Goal: Use online tool/utility: Utilize a website feature to perform a specific function

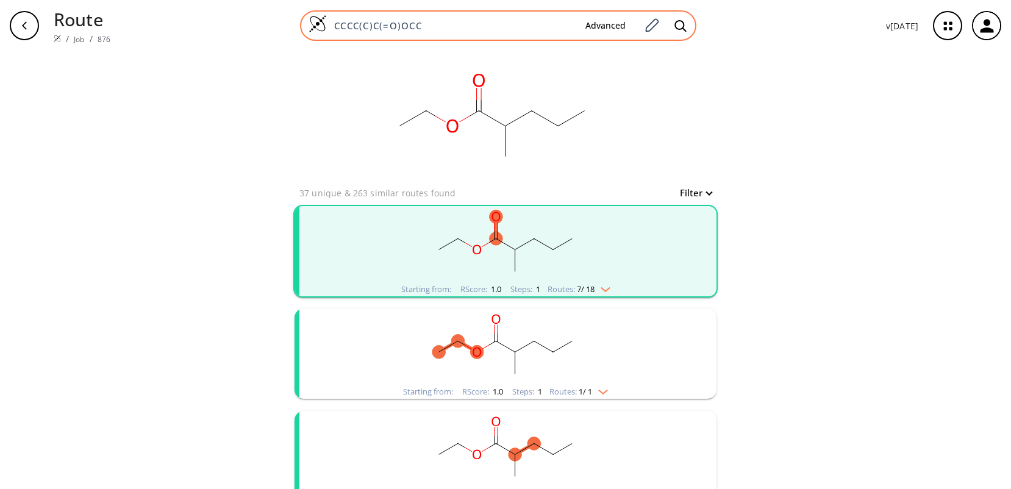
click at [433, 25] on input "CCCC(C)C(=O)OCC" at bounding box center [451, 26] width 249 height 12
drag, startPoint x: 433, startPoint y: 25, endPoint x: 321, endPoint y: 23, distance: 111.6
click at [321, 23] on div "CCCC(C)C(=O)OCC Advanced" at bounding box center [498, 25] width 396 height 30
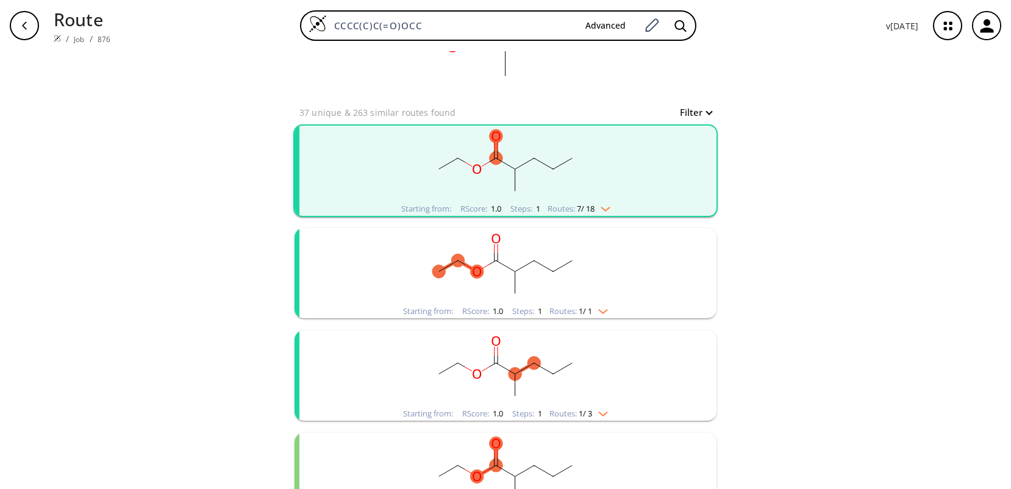
scroll to position [61, 0]
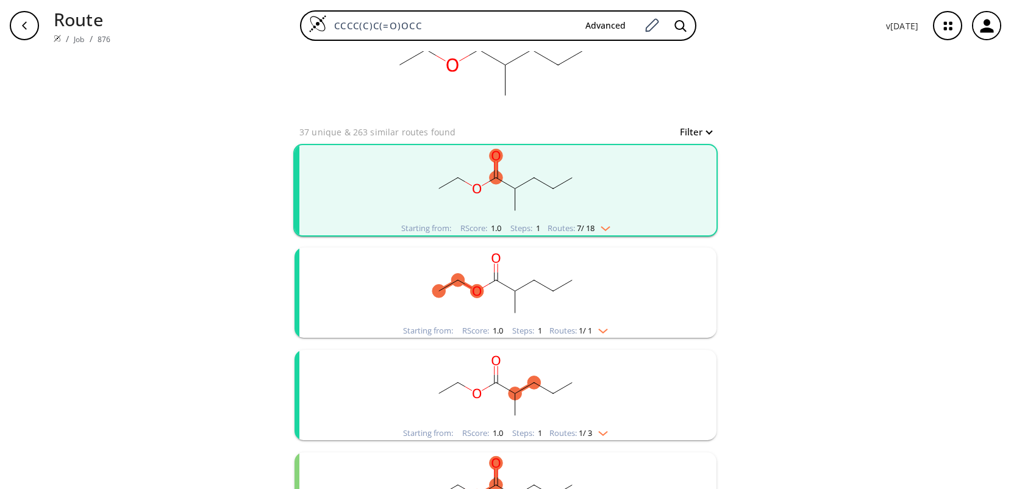
click at [562, 200] on rect "clusters" at bounding box center [505, 183] width 317 height 76
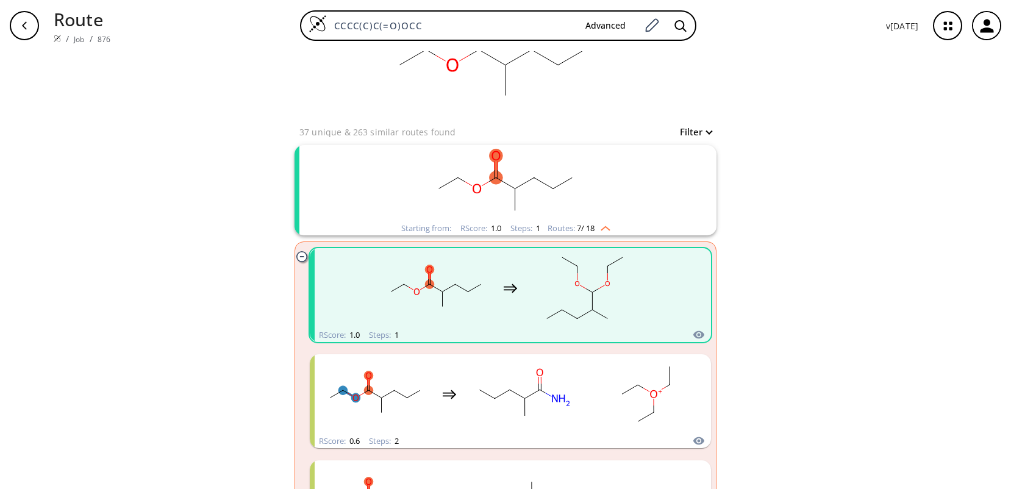
scroll to position [0, 0]
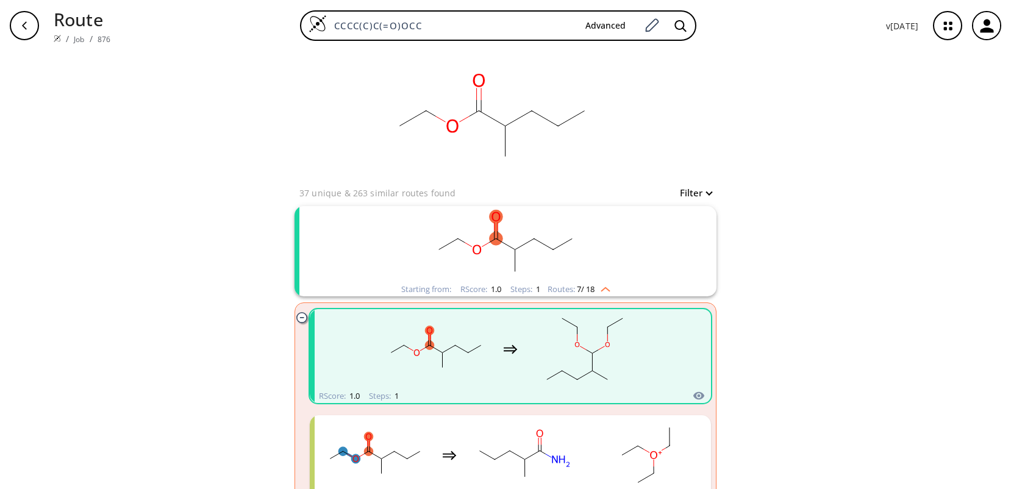
click at [359, 254] on rect "clusters" at bounding box center [505, 244] width 317 height 76
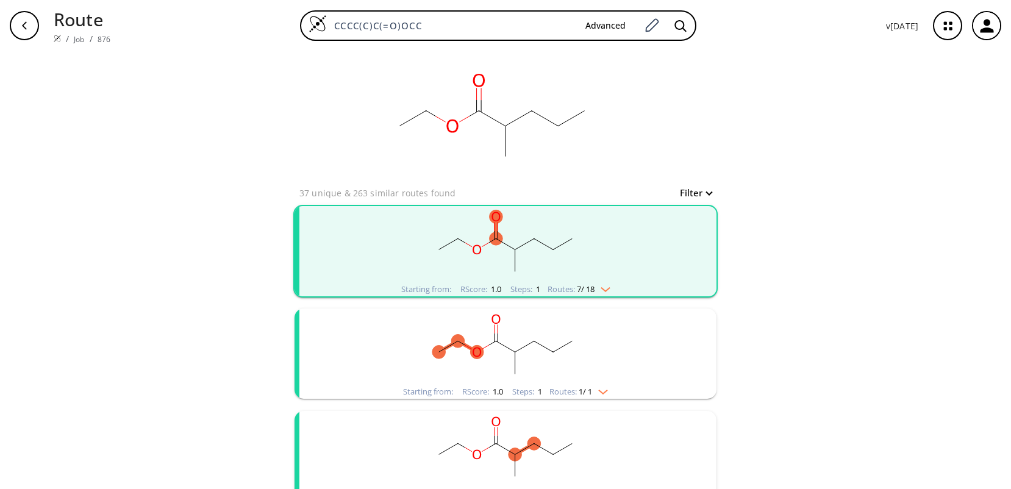
click at [366, 357] on rect "clusters" at bounding box center [505, 347] width 317 height 76
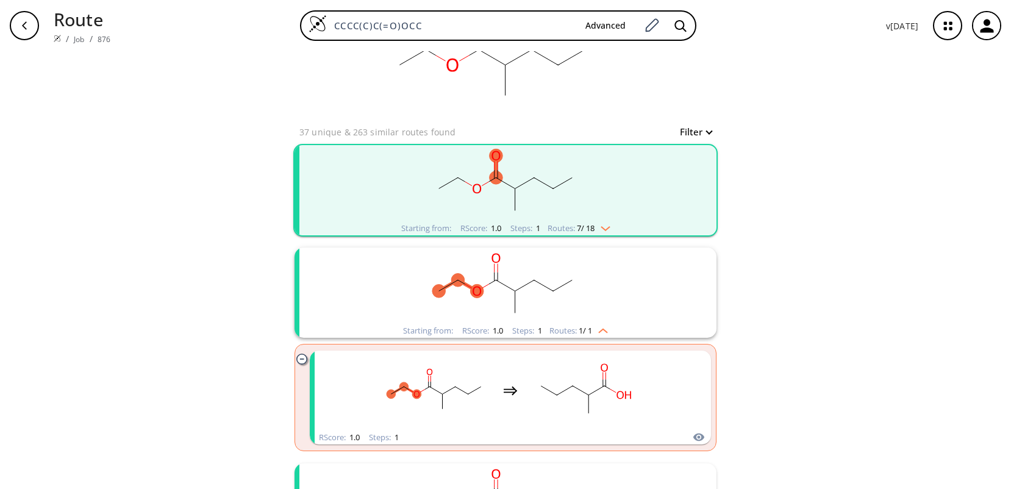
scroll to position [122, 0]
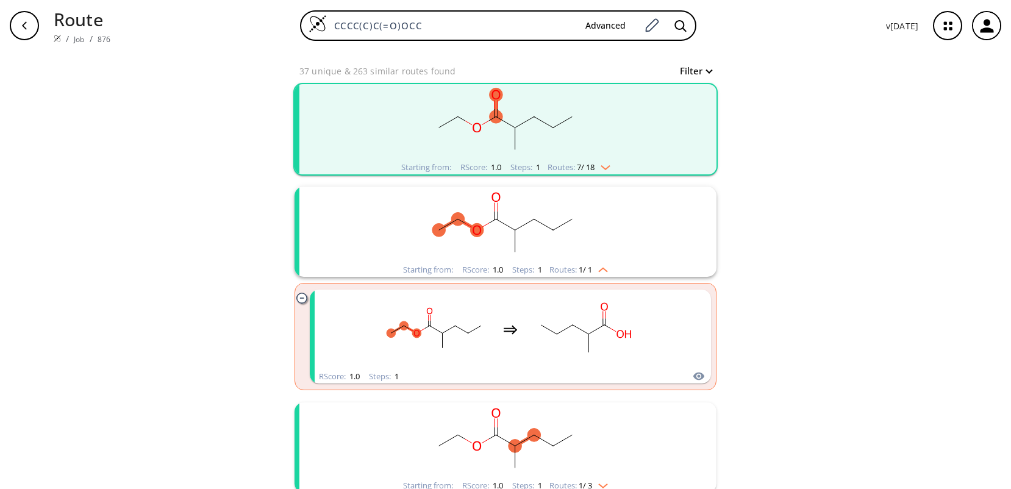
click at [628, 233] on rect "clusters" at bounding box center [505, 225] width 317 height 76
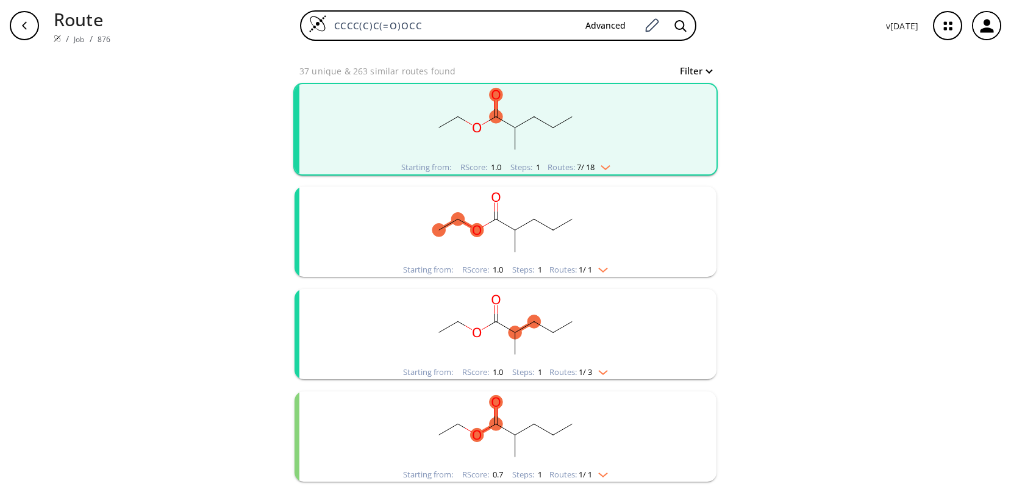
click at [612, 333] on rect "clusters" at bounding box center [505, 327] width 317 height 76
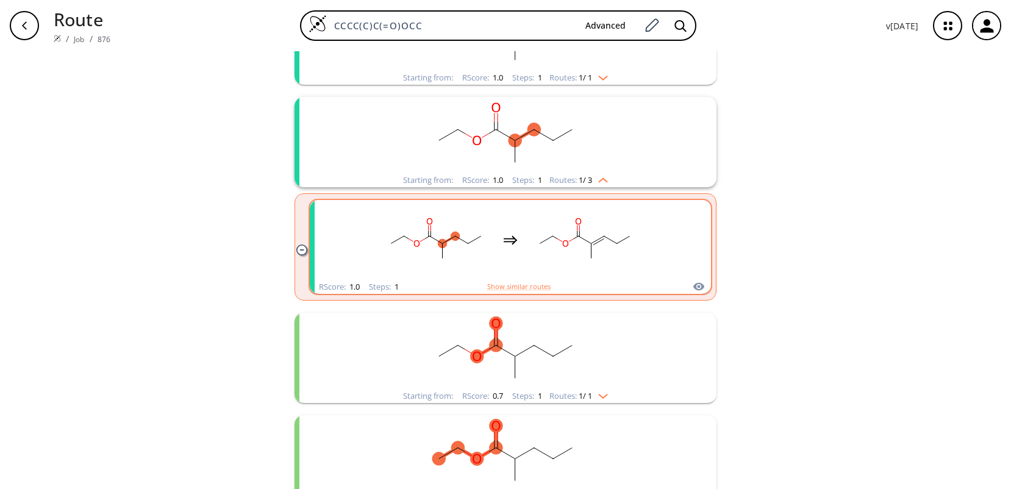
scroll to position [305, 0]
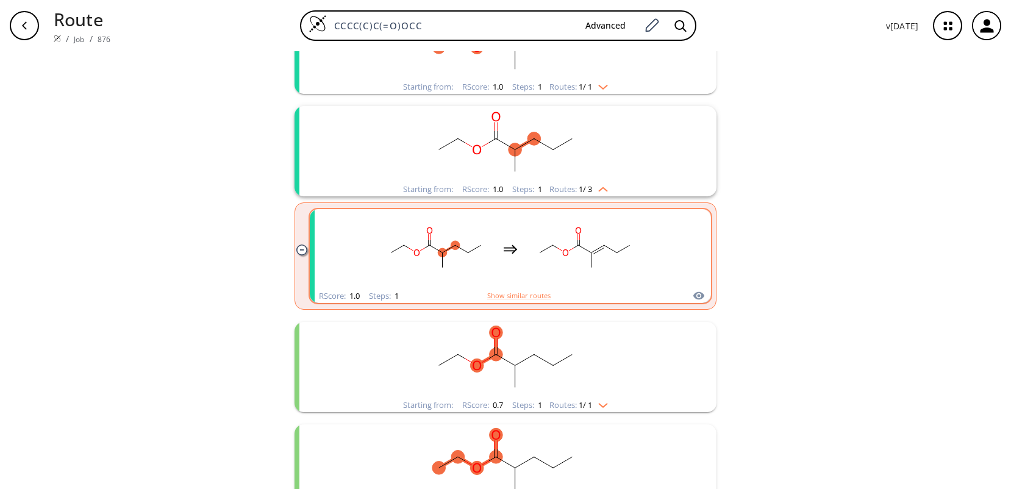
click at [333, 249] on div "clusters" at bounding box center [510, 249] width 401 height 80
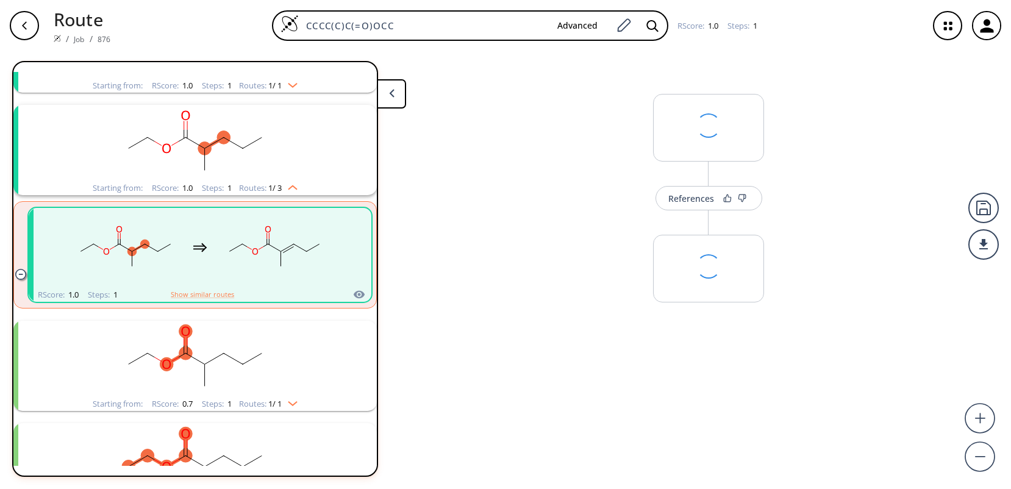
scroll to position [233, 0]
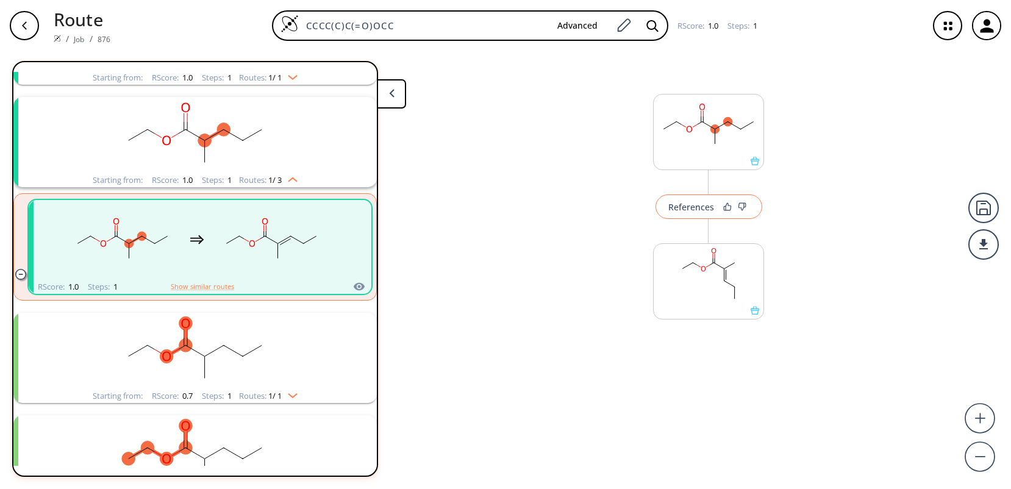
click at [712, 207] on div "References" at bounding box center [691, 207] width 46 height 8
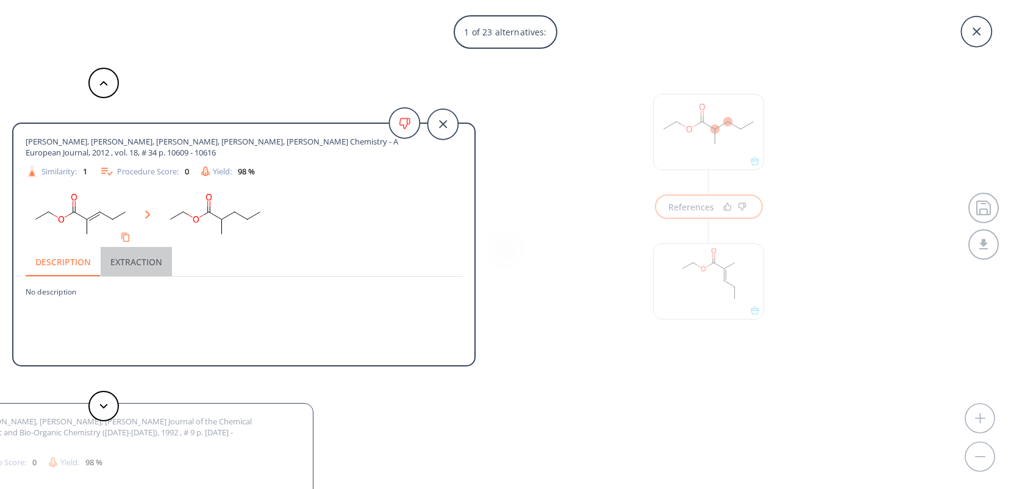
click at [152, 266] on button "Extraction" at bounding box center [136, 261] width 71 height 29
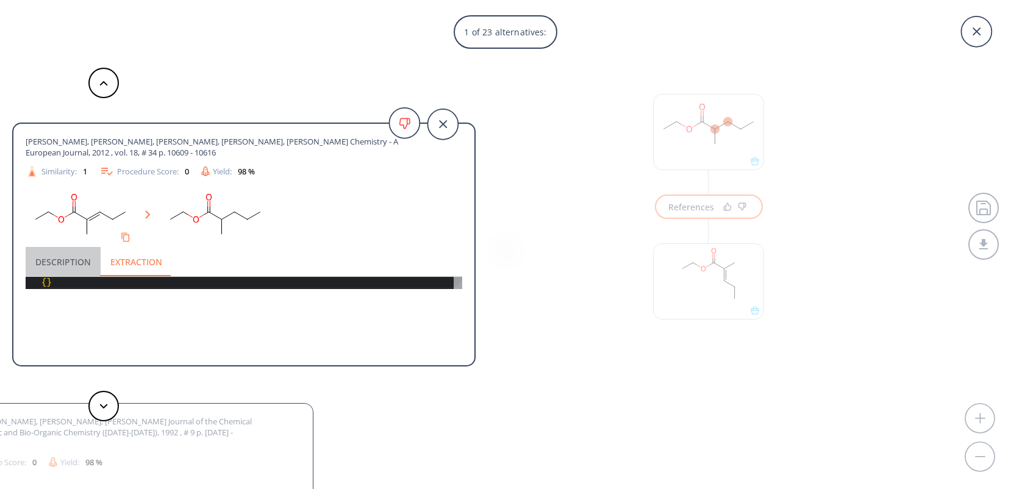
click at [73, 262] on button "Description" at bounding box center [63, 261] width 75 height 29
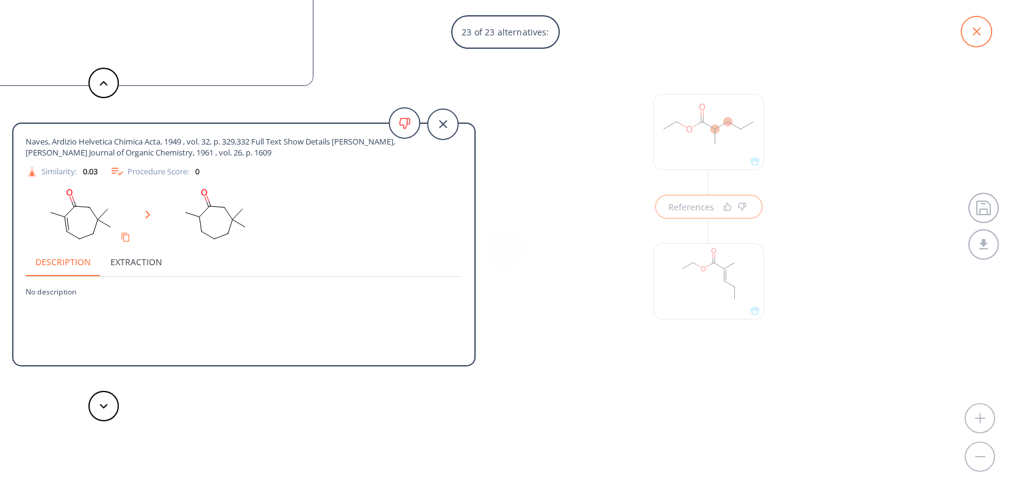
click at [974, 35] on icon at bounding box center [976, 31] width 30 height 30
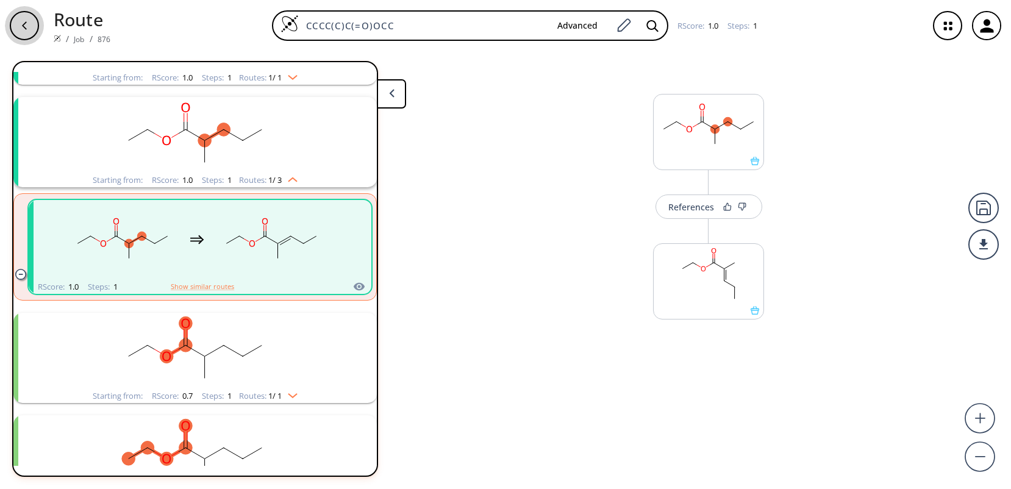
click at [24, 29] on icon "button" at bounding box center [25, 26] width 10 height 10
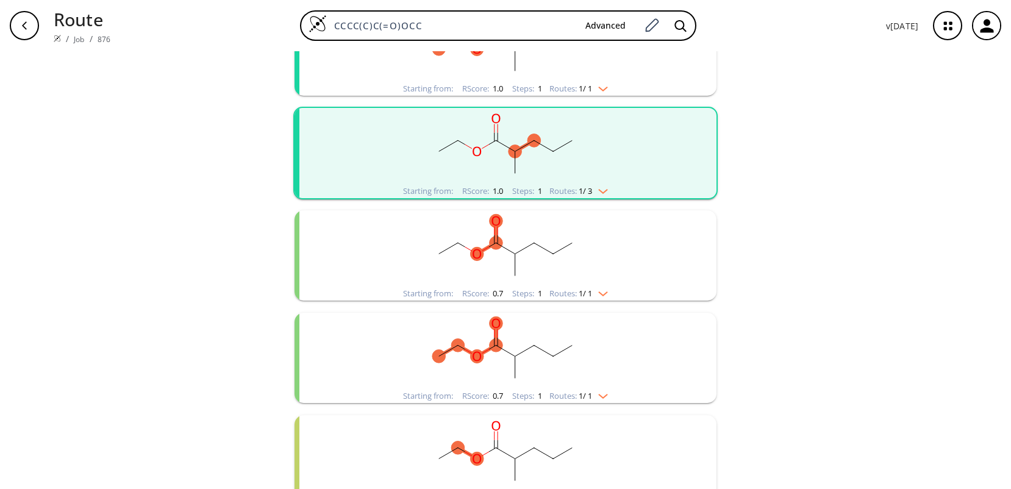
scroll to position [305, 0]
click at [552, 259] on rect "clusters" at bounding box center [505, 247] width 317 height 76
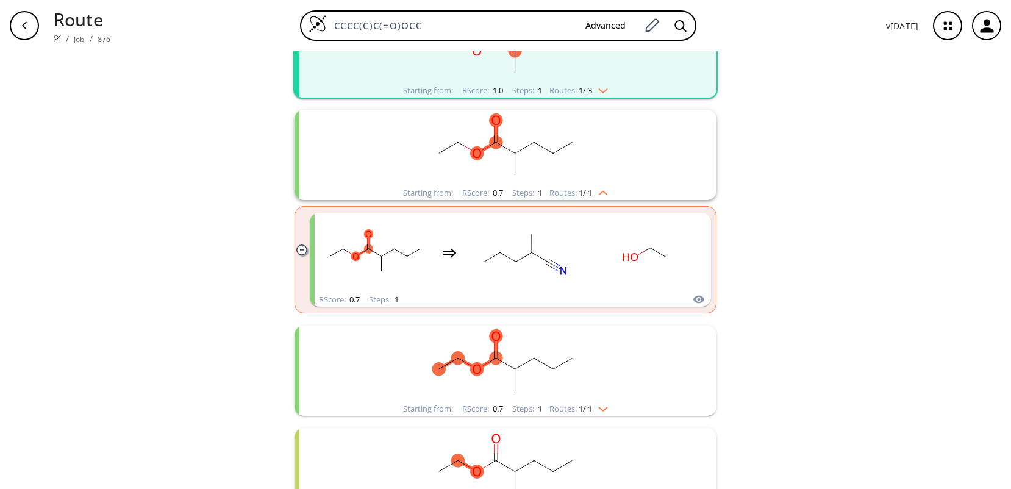
scroll to position [427, 0]
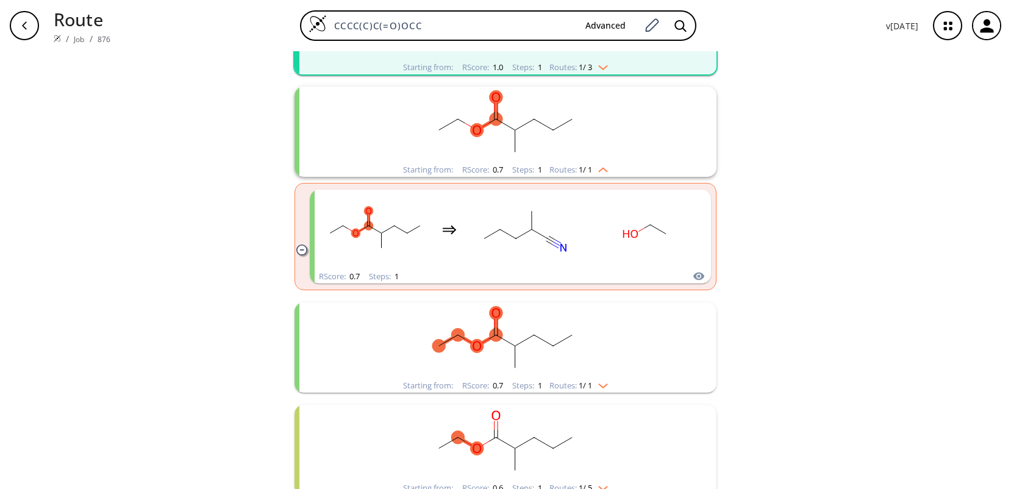
click at [539, 334] on rect "clusters" at bounding box center [505, 340] width 317 height 76
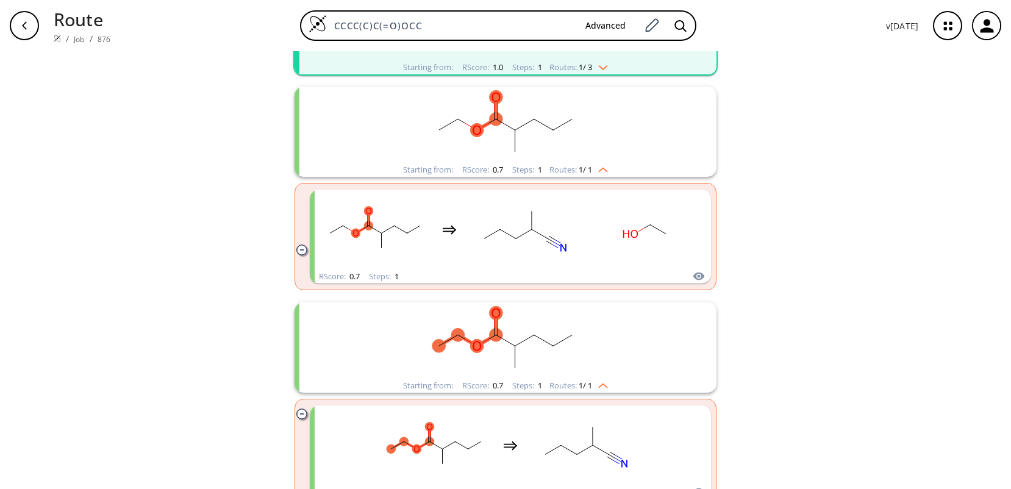
scroll to position [549, 0]
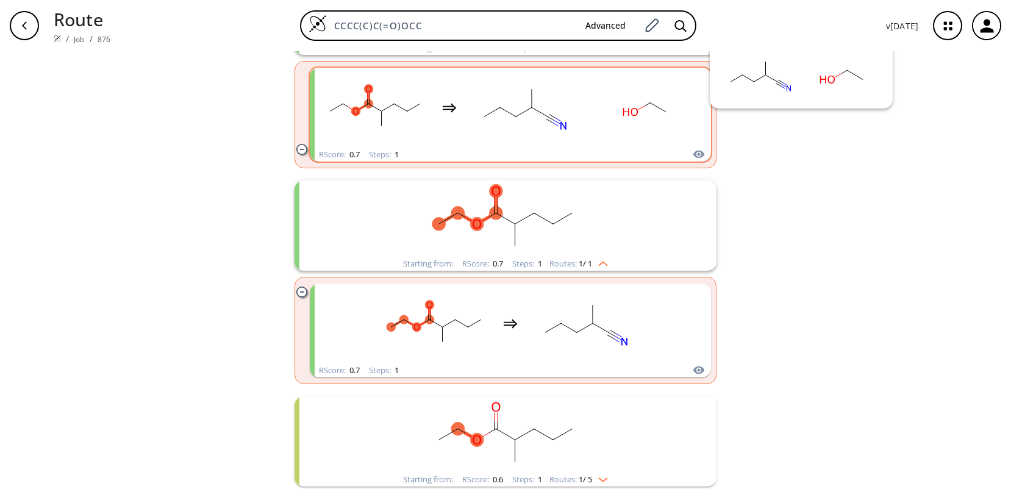
click at [696, 154] on icon "clusters" at bounding box center [699, 154] width 12 height 15
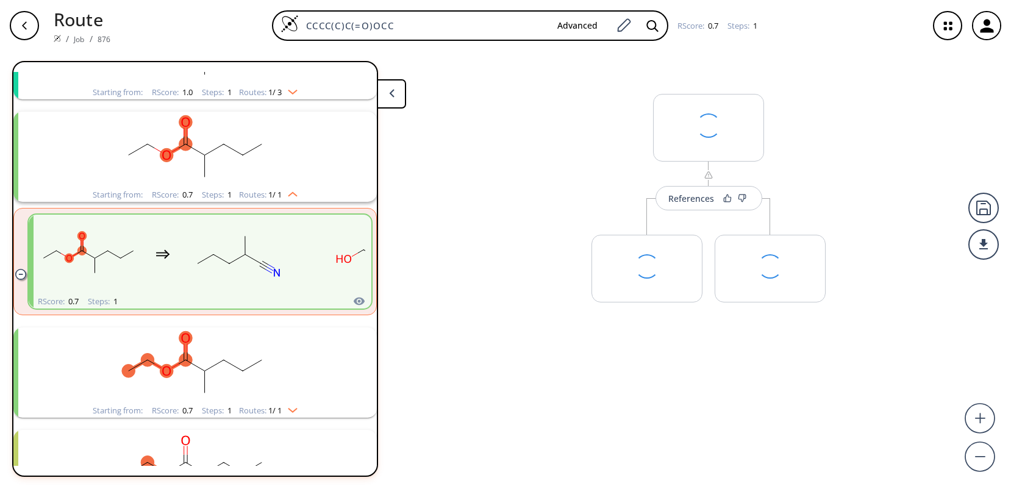
scroll to position [335, 0]
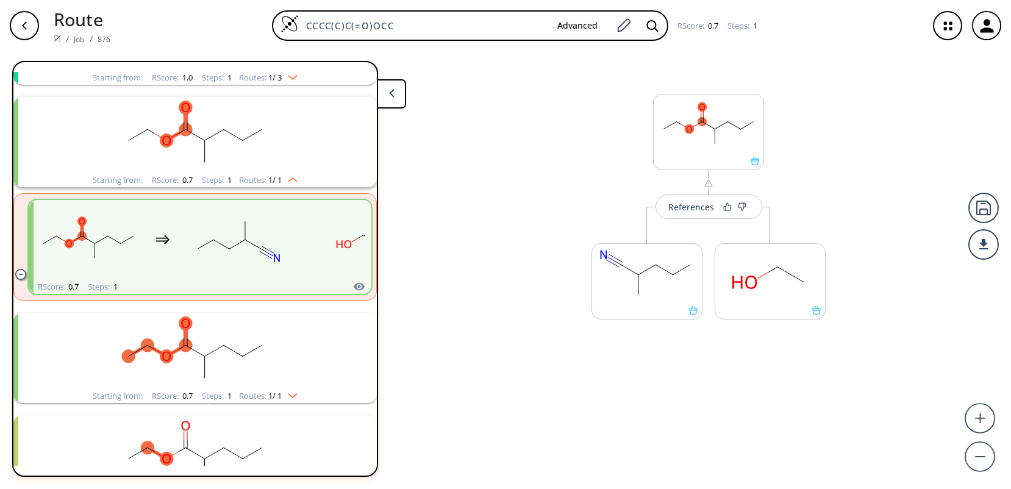
click at [26, 24] on icon "button" at bounding box center [25, 26] width 10 height 10
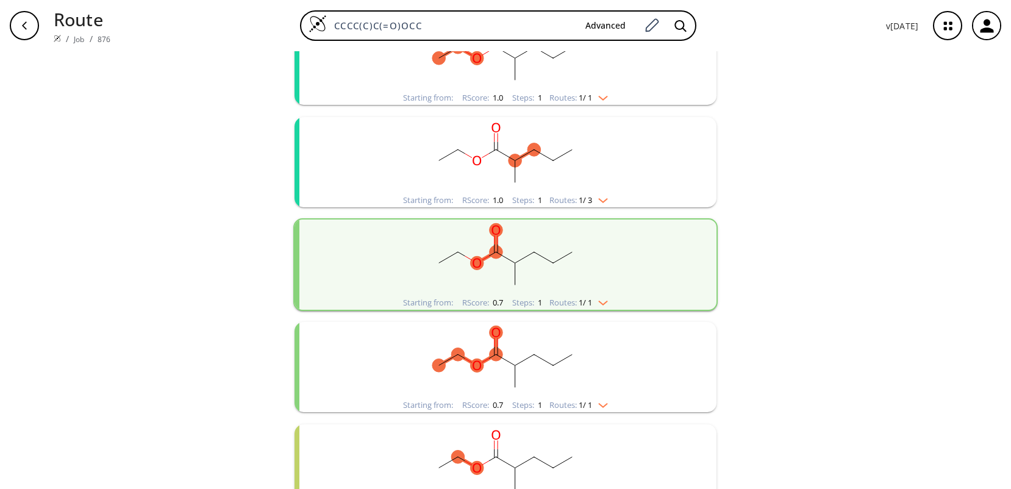
scroll to position [305, 0]
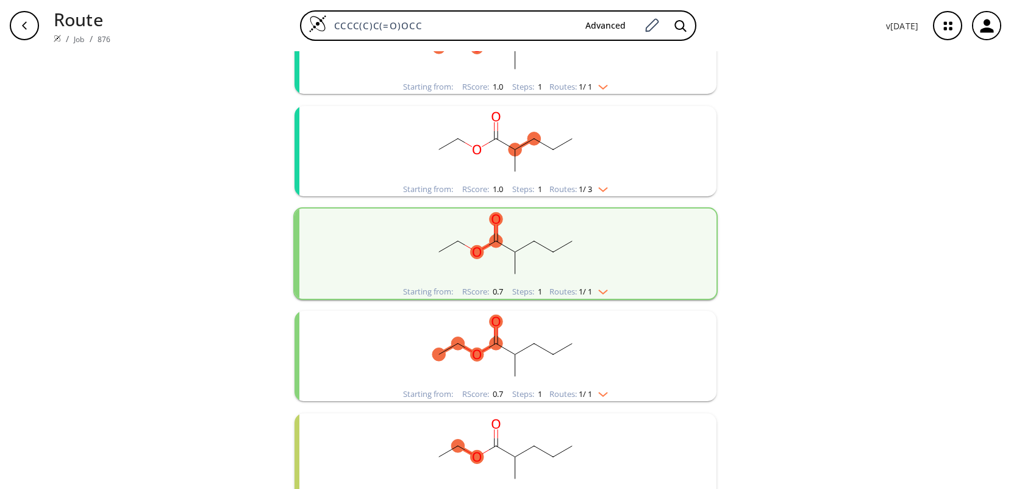
click at [534, 345] on ellipse "clusters" at bounding box center [533, 343] width 13 height 13
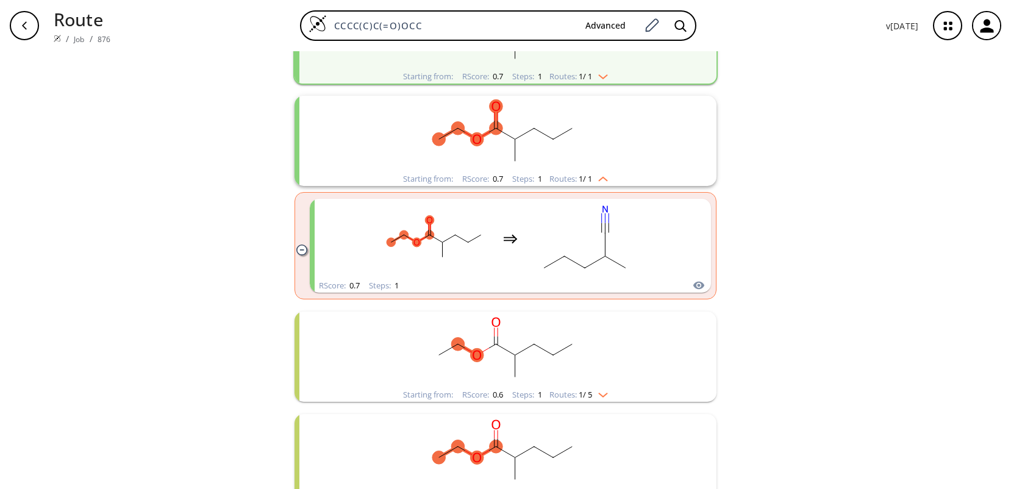
scroll to position [549, 0]
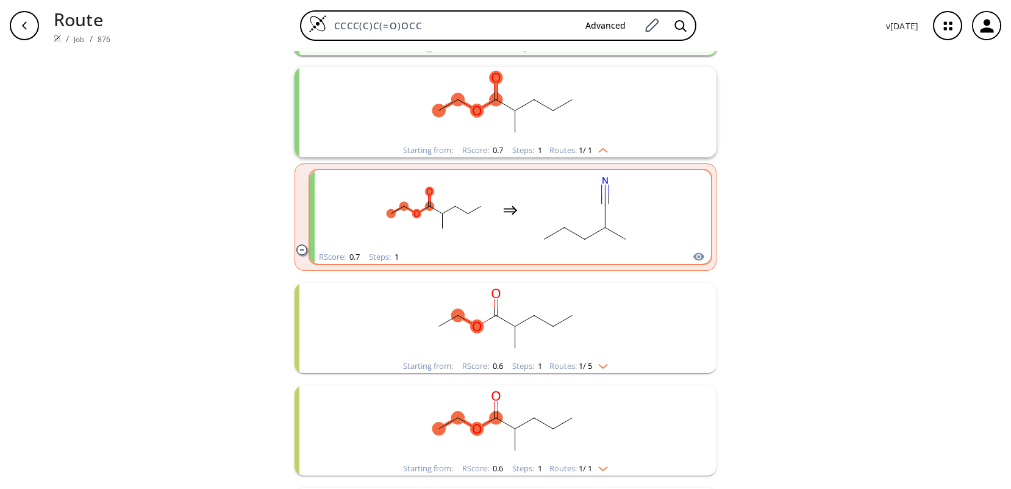
click at [564, 221] on rect "clusters" at bounding box center [585, 210] width 110 height 76
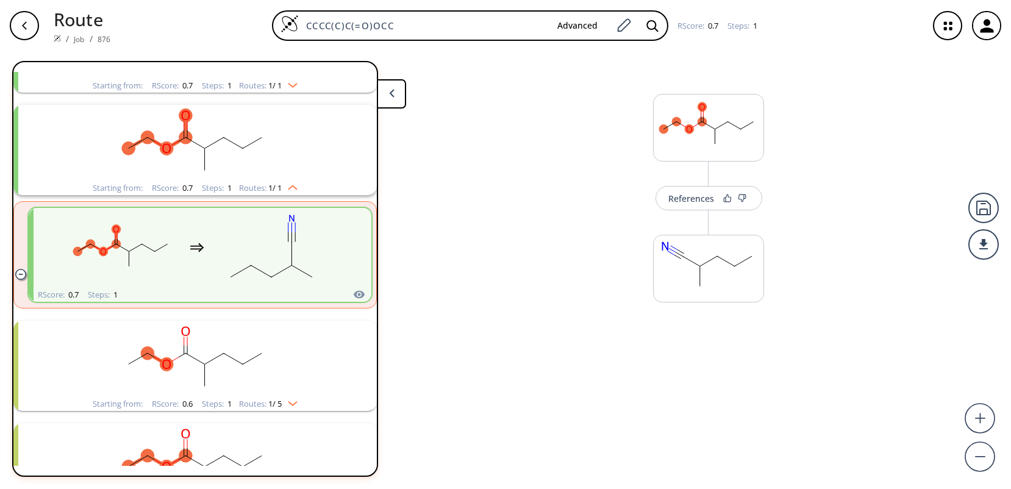
scroll to position [438, 0]
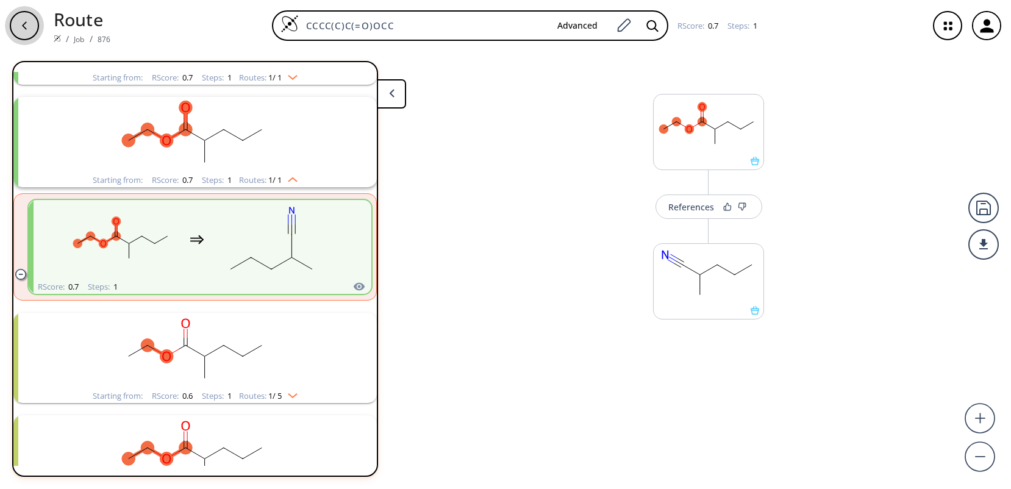
click at [24, 24] on icon "button" at bounding box center [24, 25] width 5 height 8
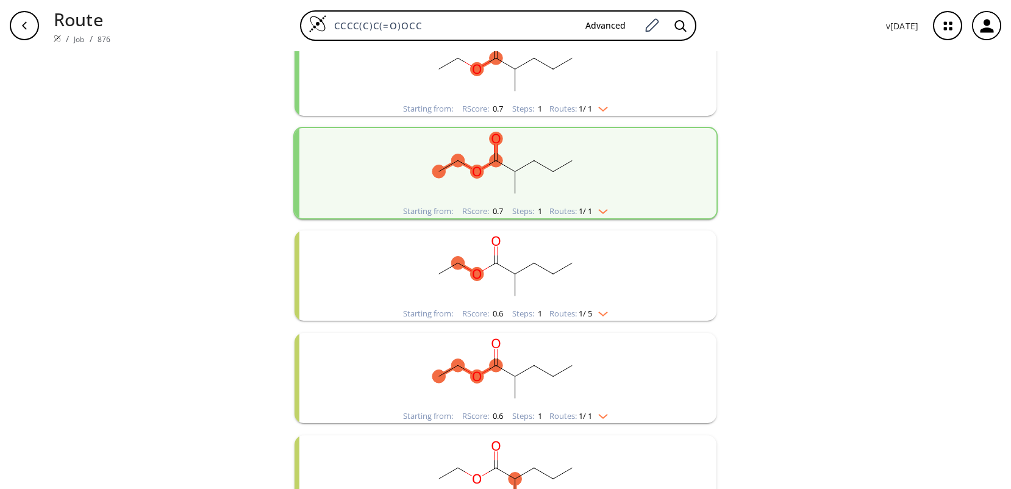
scroll to position [549, 0]
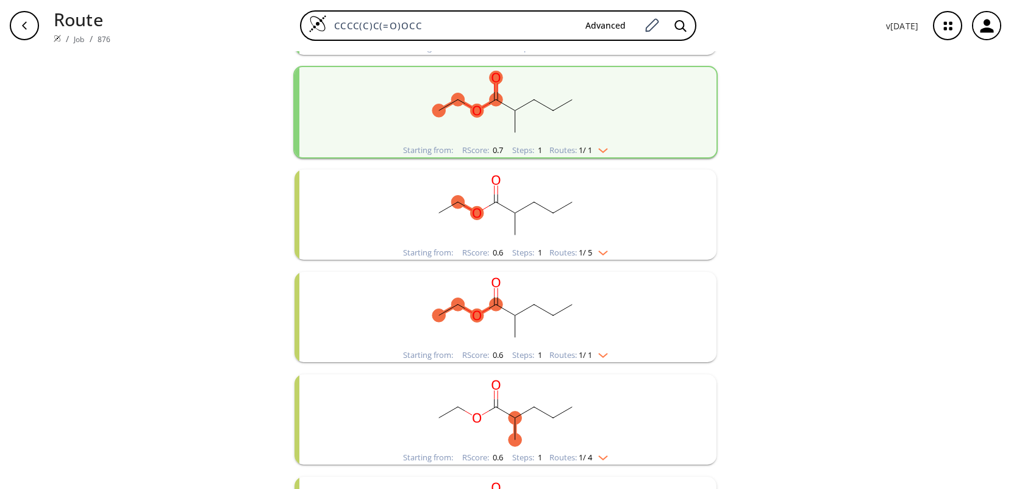
click at [567, 235] on rect "clusters" at bounding box center [505, 208] width 317 height 76
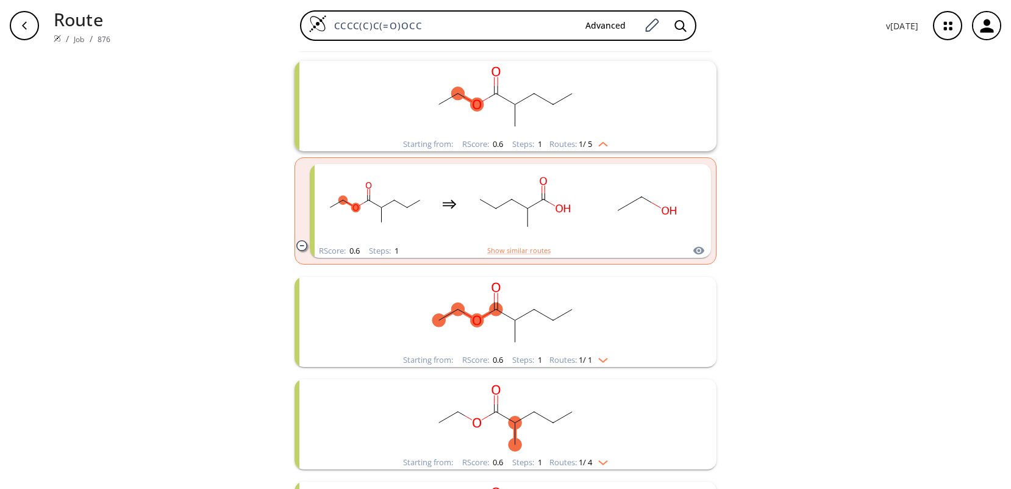
scroll to position [671, 0]
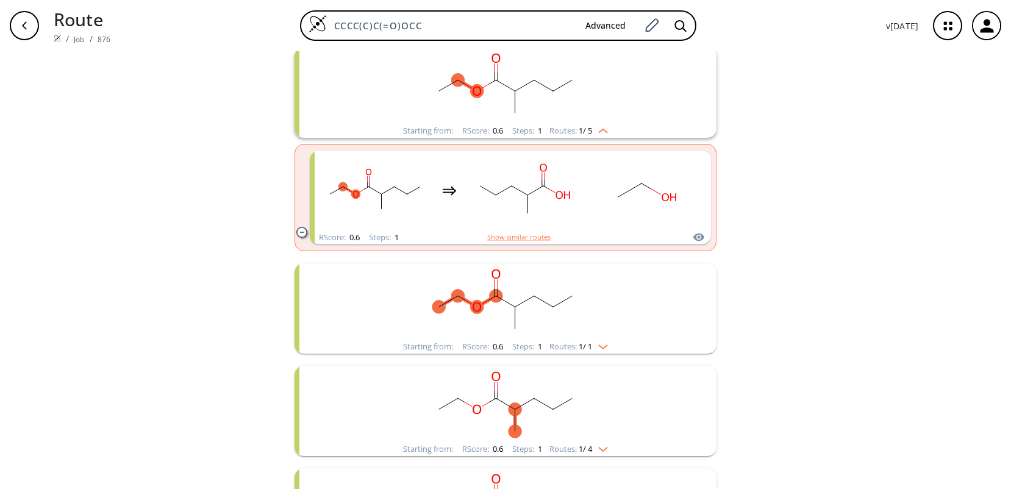
click at [572, 288] on rect "clusters" at bounding box center [505, 301] width 317 height 76
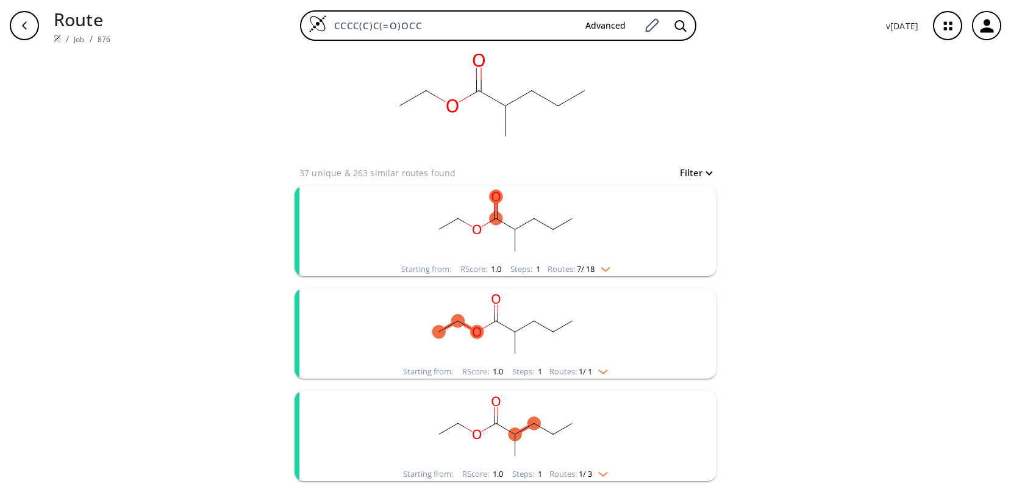
scroll to position [0, 0]
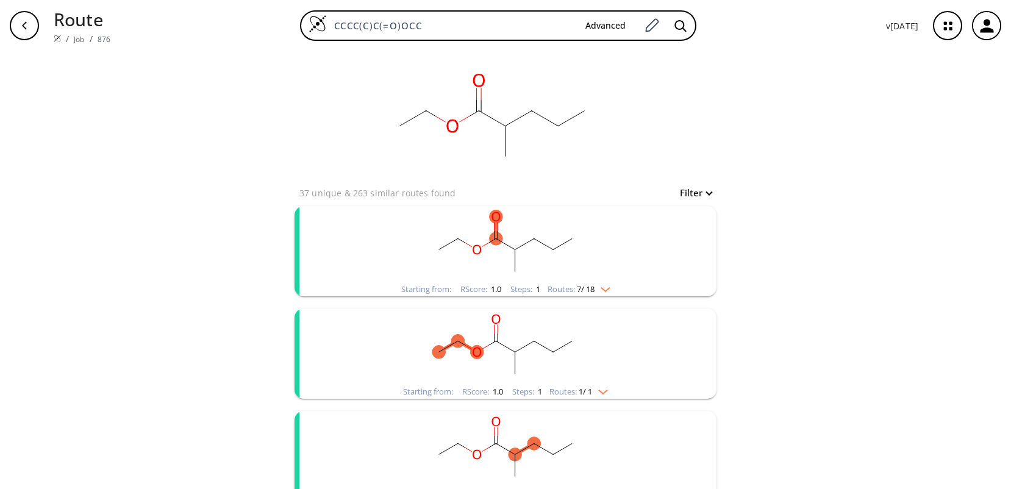
drag, startPoint x: 438, startPoint y: 24, endPoint x: 304, endPoint y: 14, distance: 134.5
click at [304, 14] on form "CCCC(C)C(=O)OCC Advanced" at bounding box center [498, 25] width 396 height 30
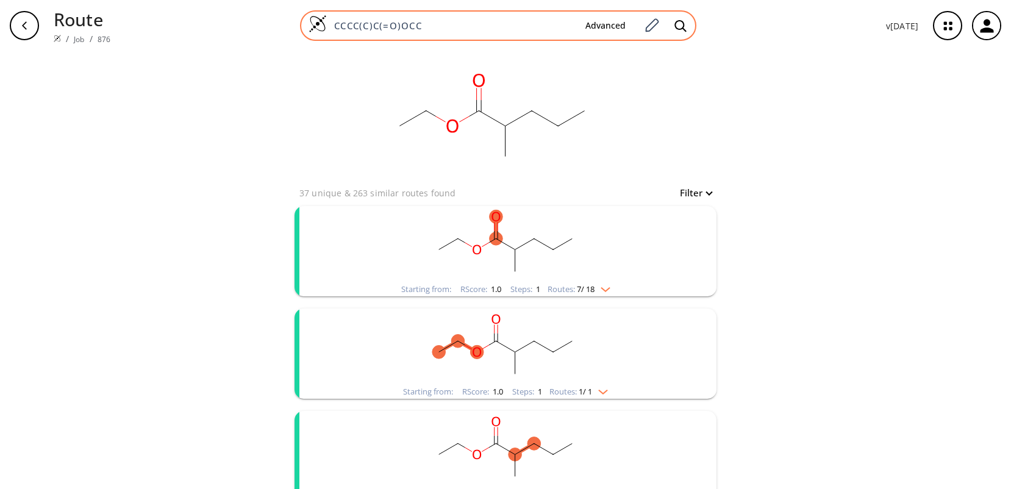
paste input "(C)Cc1ccc(cc1)COCC(=C)"
type input "CC(C)Cc1ccc(cc1)COCC(=C)C"
click at [681, 24] on icon at bounding box center [680, 26] width 12 height 13
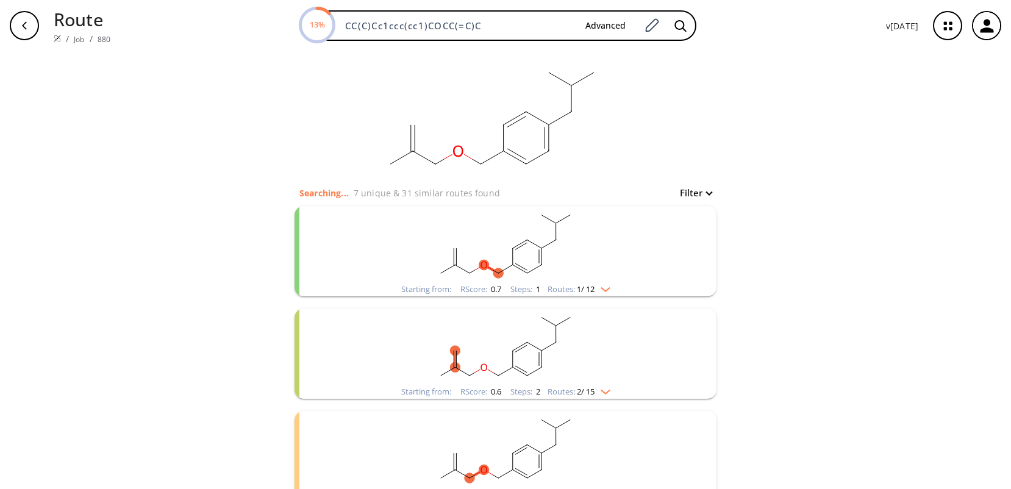
click at [564, 255] on rect "clusters" at bounding box center [505, 244] width 317 height 76
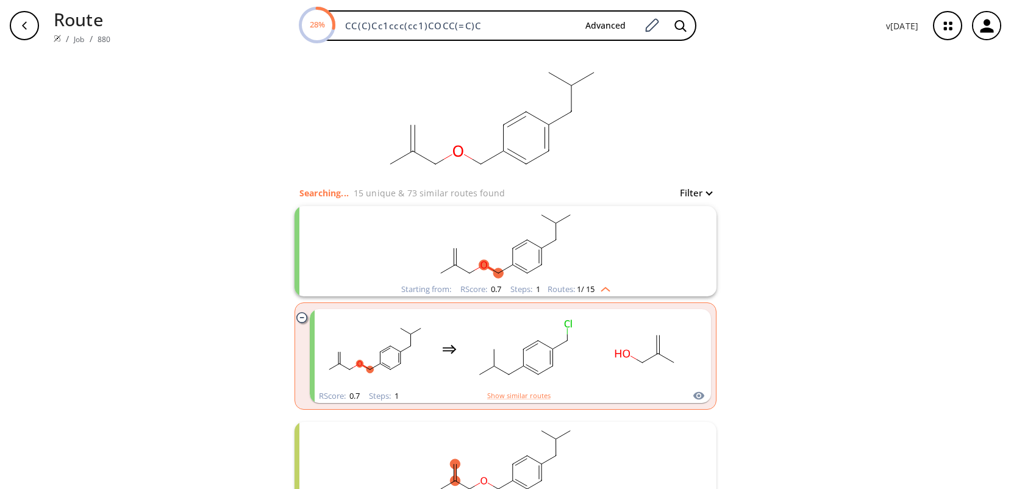
click at [586, 235] on rect "clusters" at bounding box center [505, 244] width 317 height 76
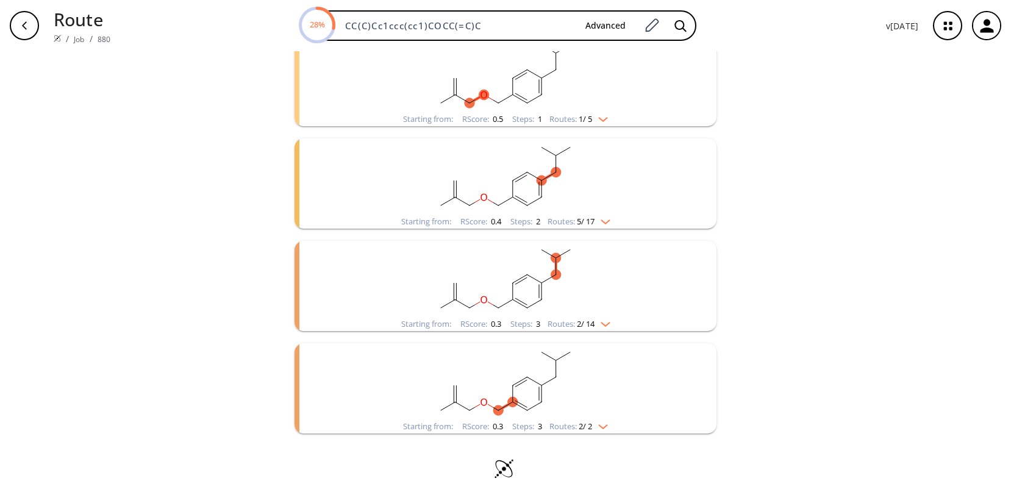
scroll to position [387, 0]
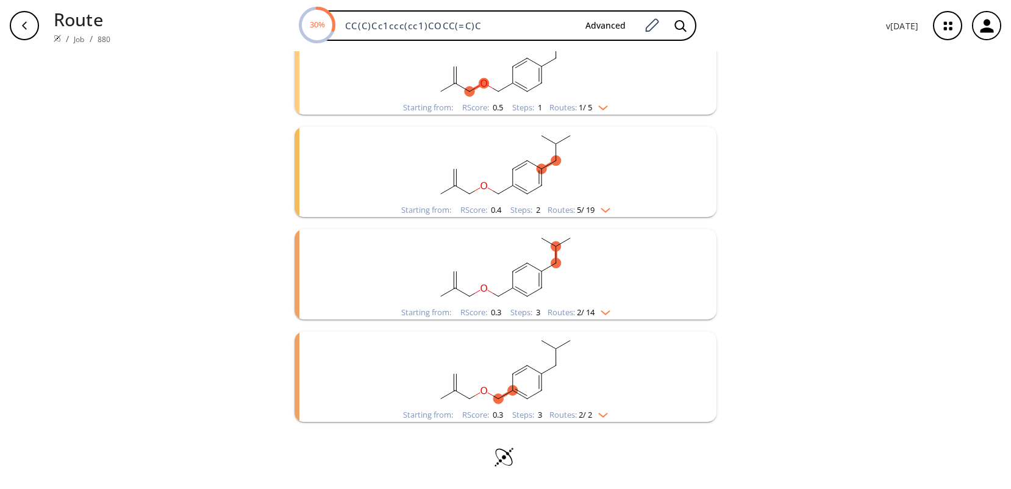
click at [594, 378] on rect "clusters" at bounding box center [505, 370] width 317 height 76
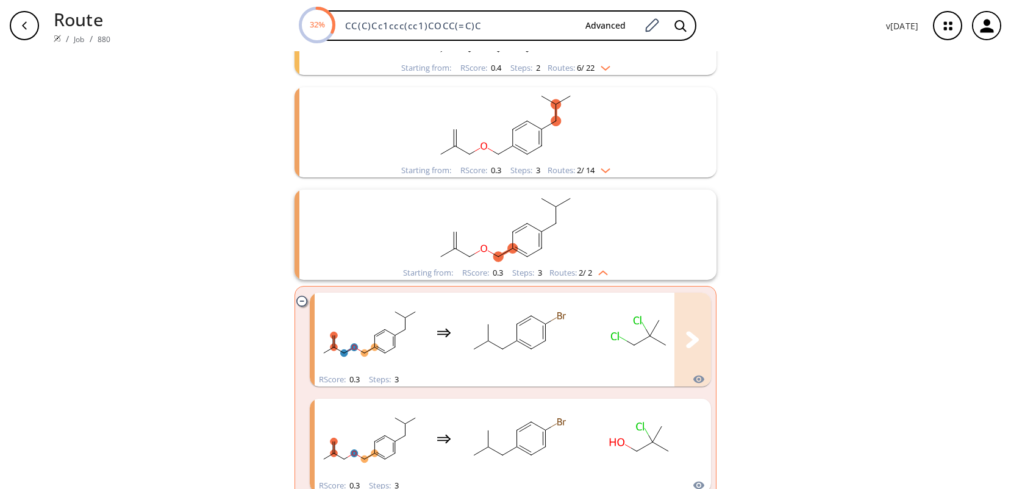
scroll to position [509, 0]
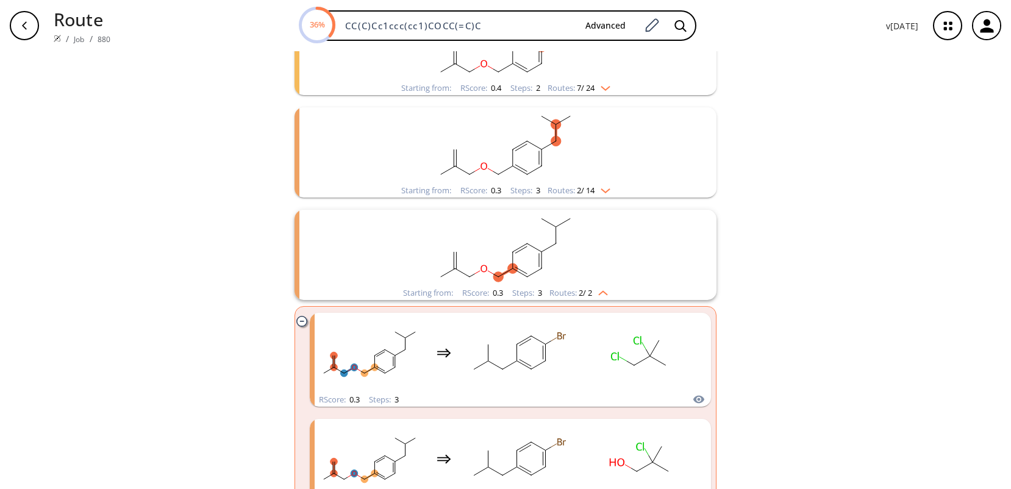
click at [392, 253] on rect "clusters" at bounding box center [505, 248] width 317 height 76
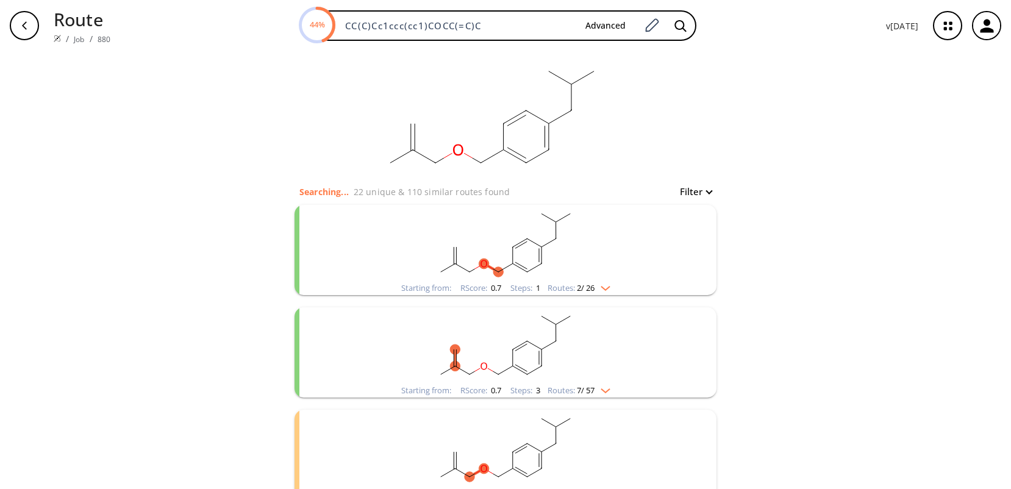
scroll to position [0, 0]
click at [586, 342] on rect "clusters" at bounding box center [505, 347] width 317 height 76
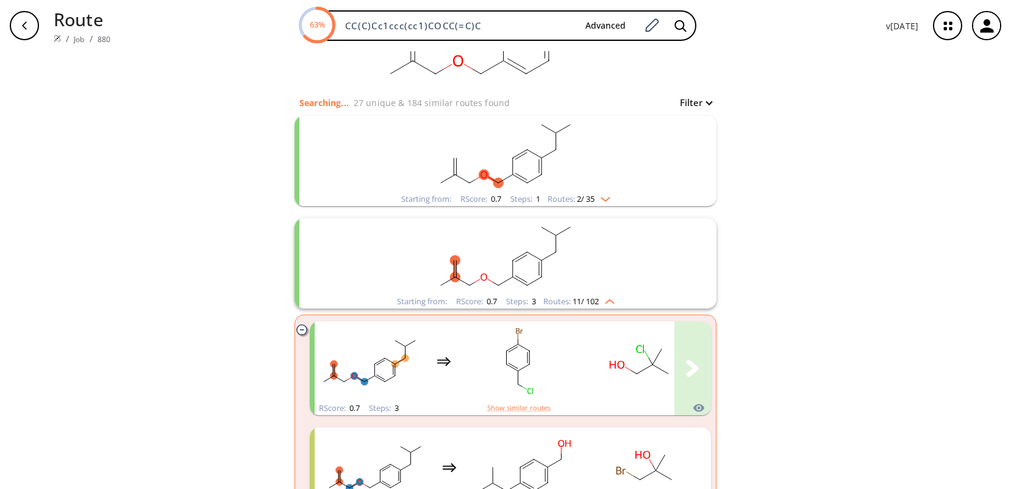
scroll to position [61, 0]
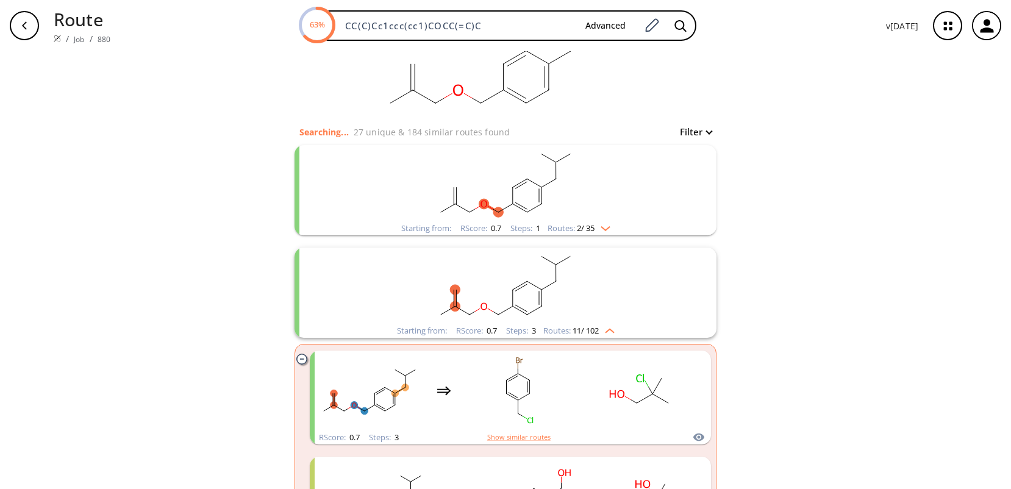
click at [402, 294] on rect "clusters" at bounding box center [505, 286] width 317 height 76
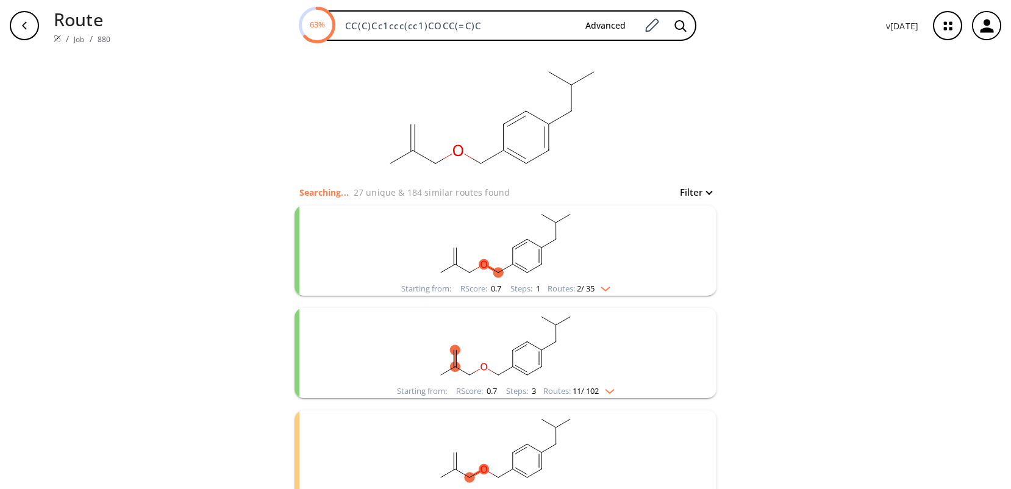
scroll to position [0, 0]
click at [584, 342] on rect "clusters" at bounding box center [505, 347] width 317 height 76
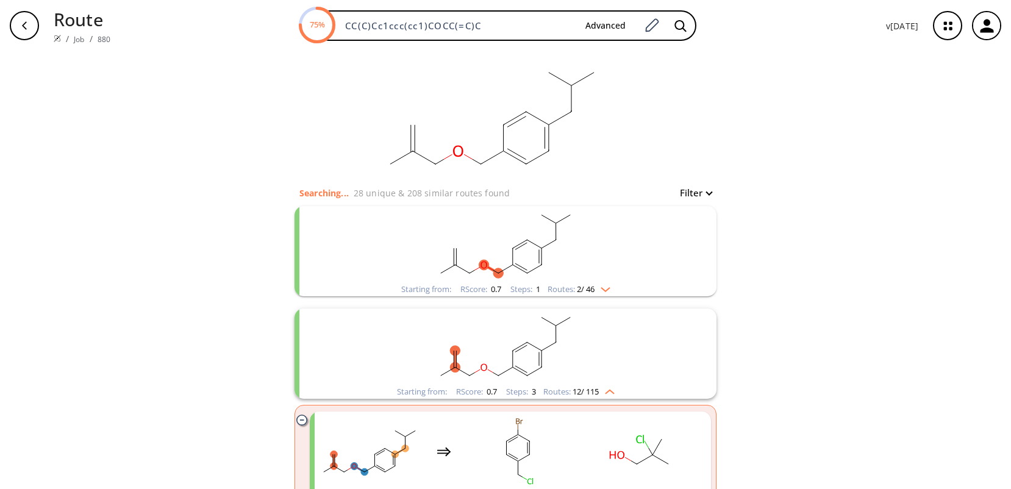
click at [410, 362] on rect "clusters" at bounding box center [505, 347] width 317 height 76
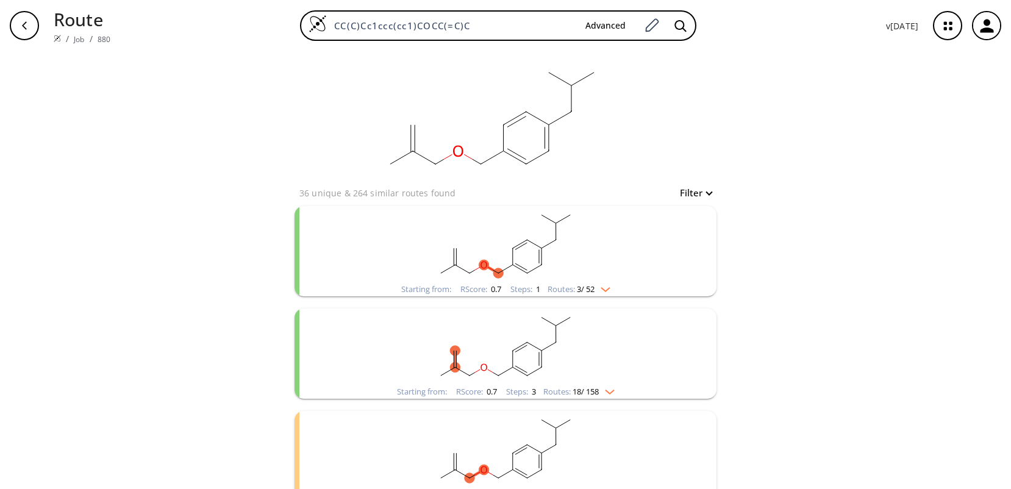
click at [517, 235] on rect "clusters" at bounding box center [505, 244] width 317 height 76
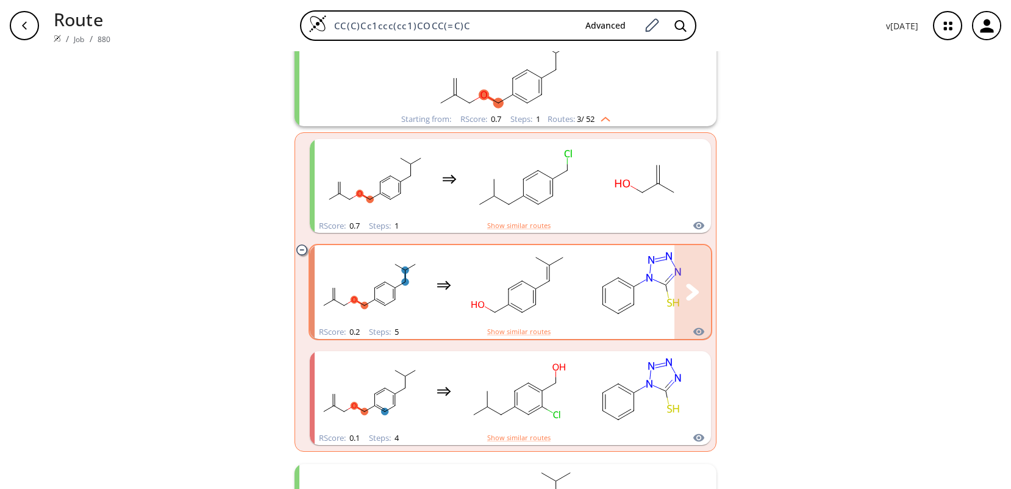
scroll to position [183, 0]
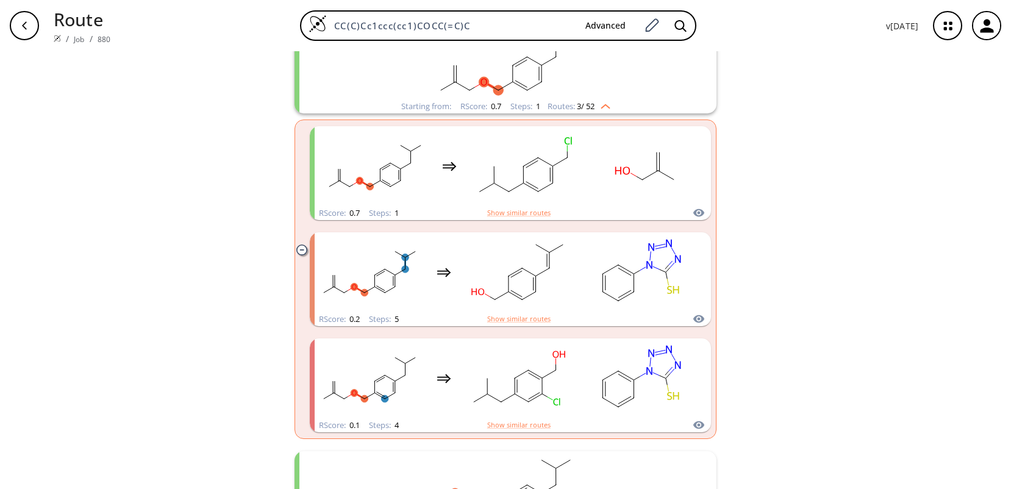
click at [788, 167] on div "clear 36 unique & 264 similar routes found Filter Starting from: [GEOGRAPHIC_DA…" at bounding box center [505, 412] width 1011 height 1089
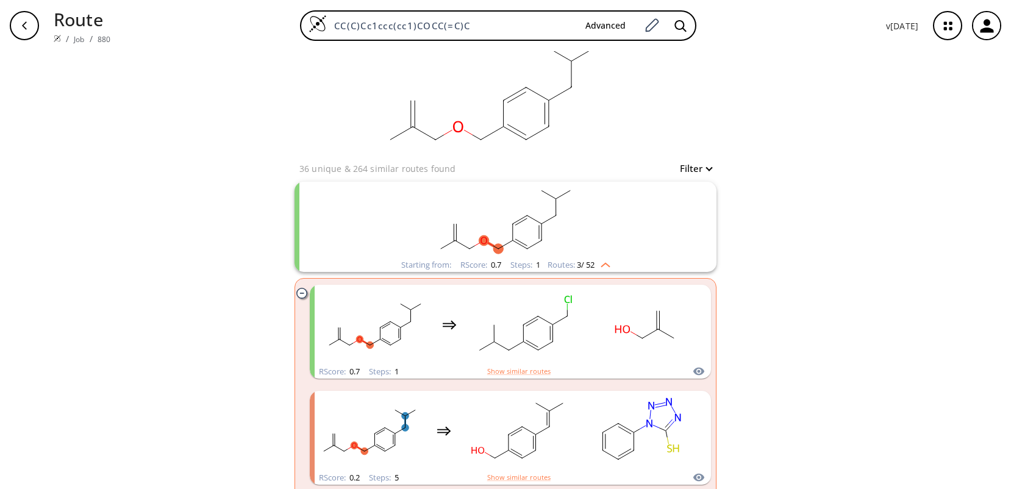
scroll to position [0, 0]
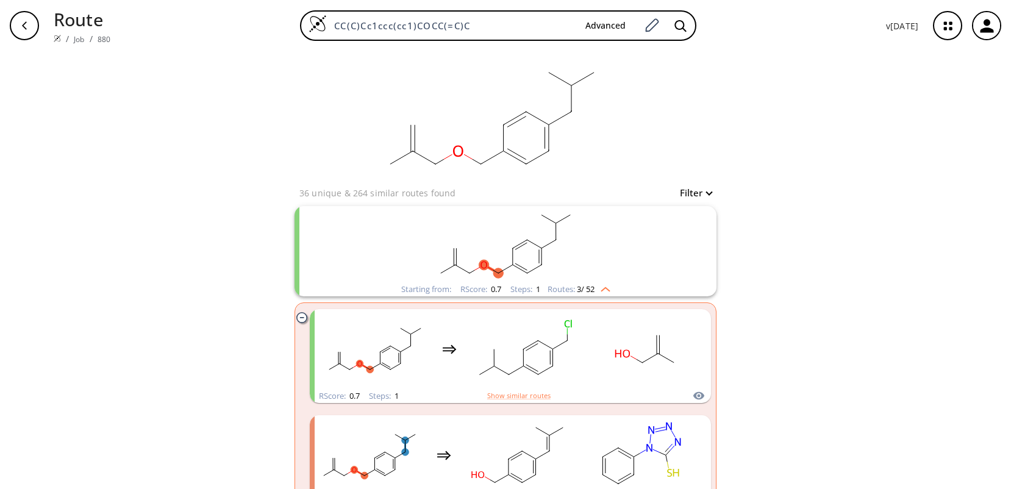
click at [434, 219] on rect "clusters" at bounding box center [505, 244] width 317 height 76
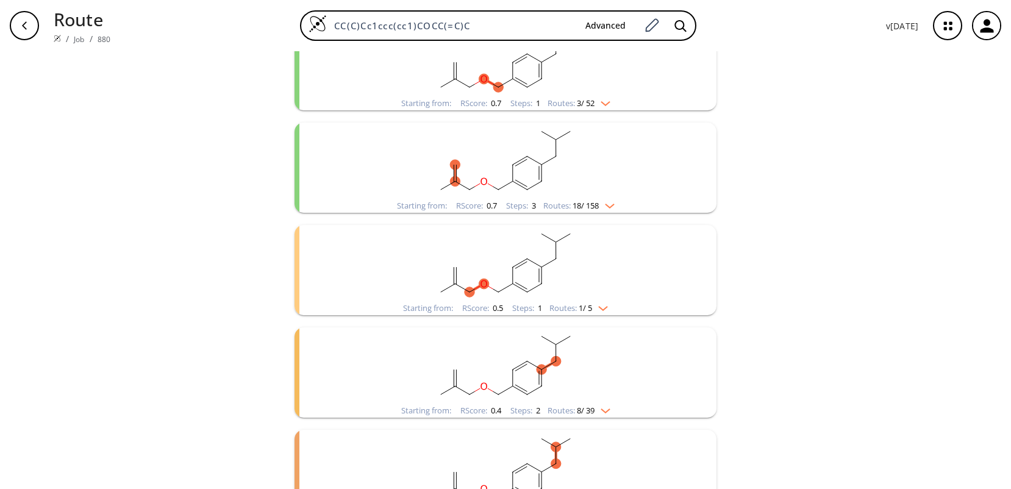
scroll to position [244, 0]
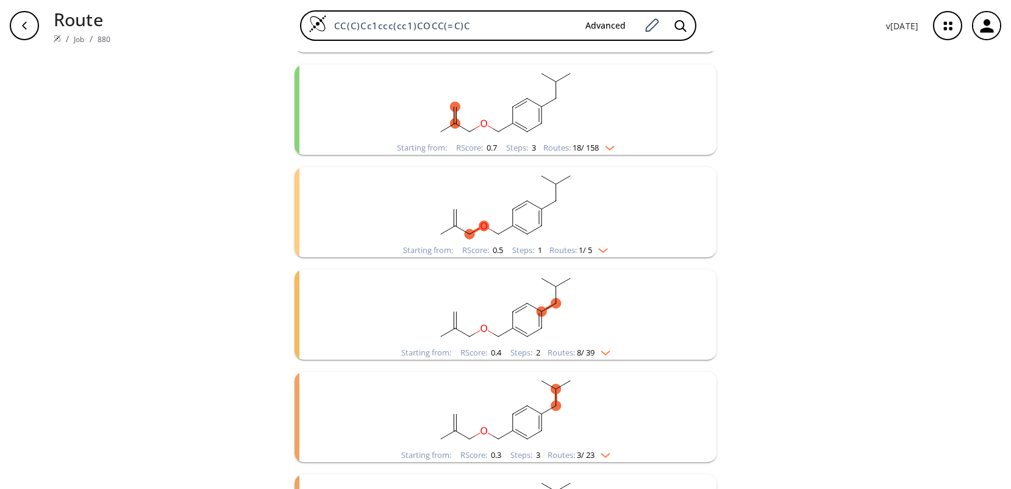
click at [606, 307] on rect "clusters" at bounding box center [505, 308] width 317 height 76
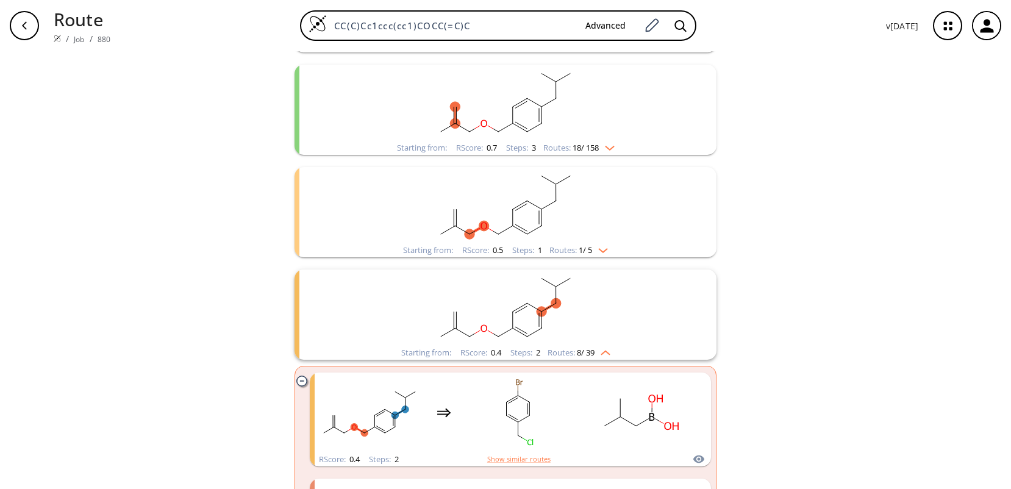
click at [578, 312] on rect "clusters" at bounding box center [505, 308] width 317 height 76
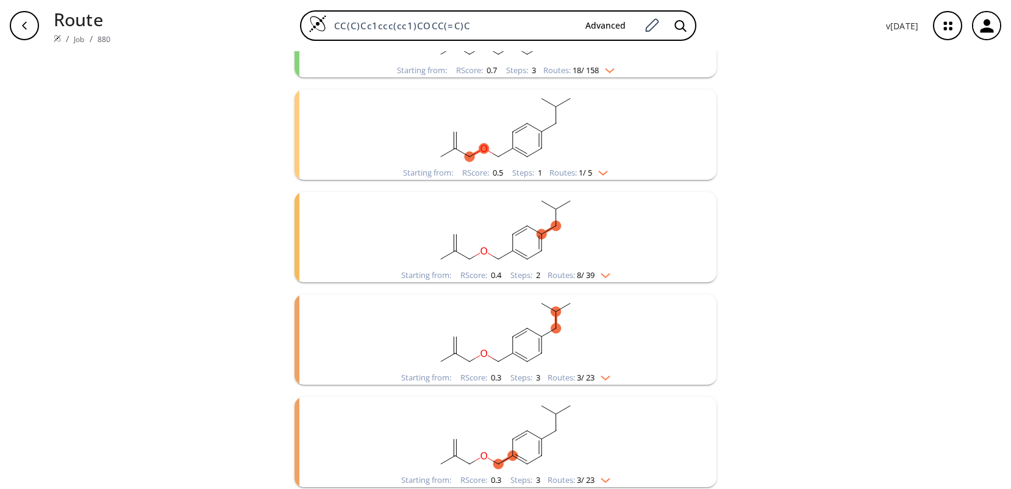
scroll to position [326, 0]
click at [610, 440] on rect "clusters" at bounding box center [505, 431] width 317 height 76
click at [573, 435] on rect "clusters" at bounding box center [505, 431] width 317 height 76
click at [570, 457] on rect "clusters" at bounding box center [505, 431] width 317 height 76
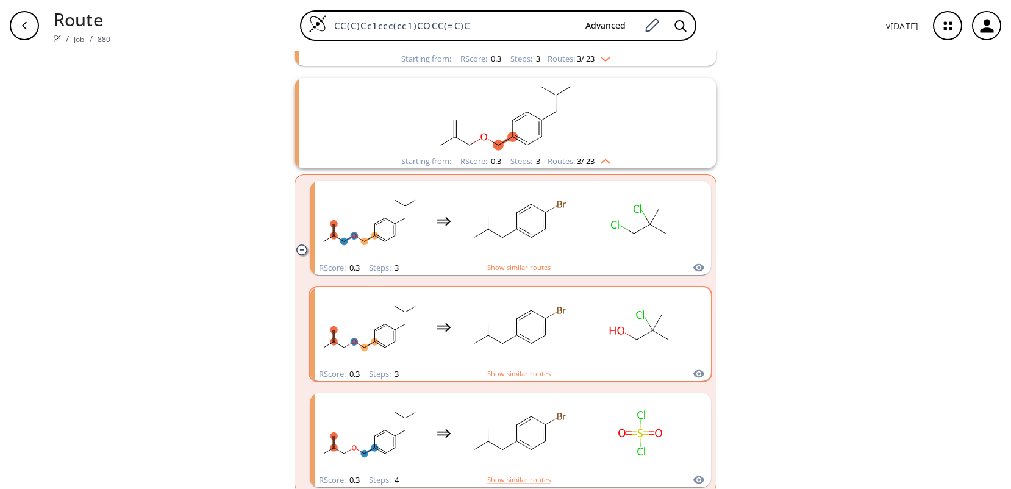
scroll to position [651, 0]
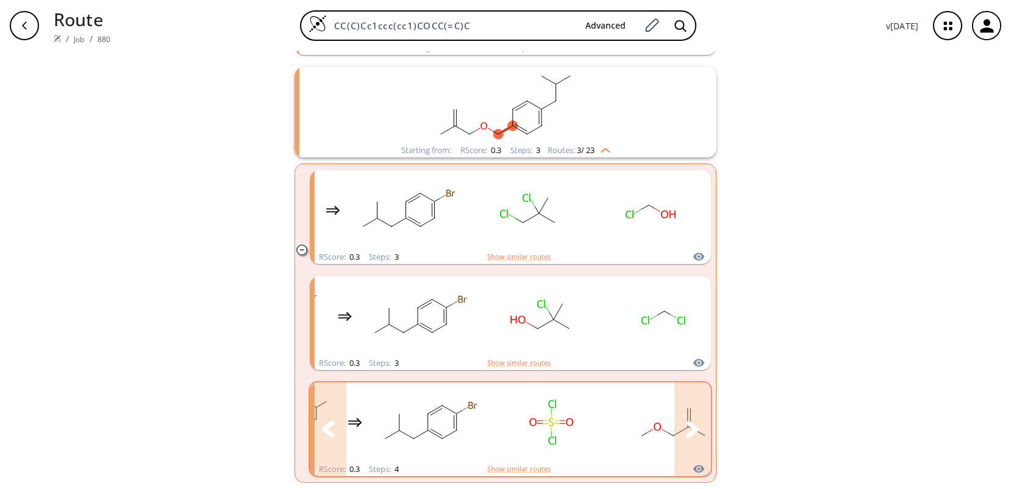
click at [529, 426] on ellipse "clusters" at bounding box center [532, 423] width 11 height 12
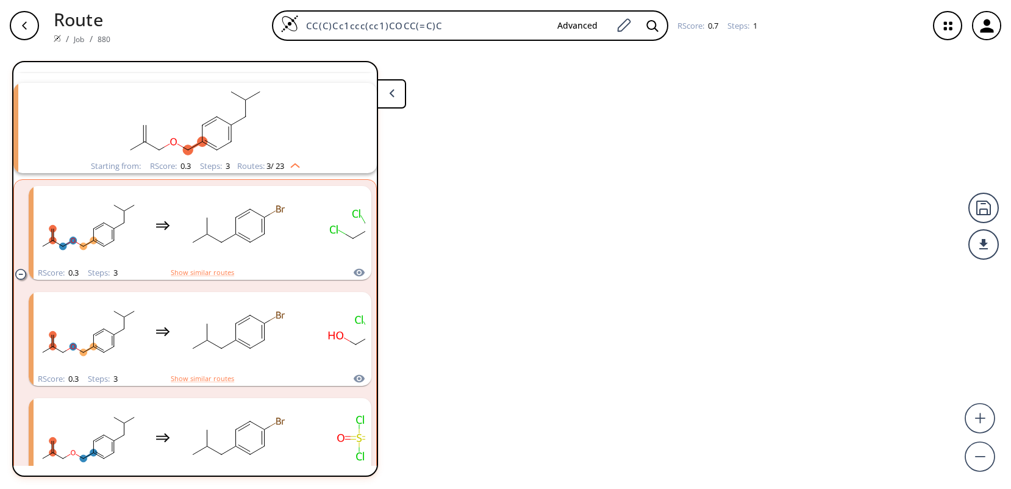
scroll to position [557, 0]
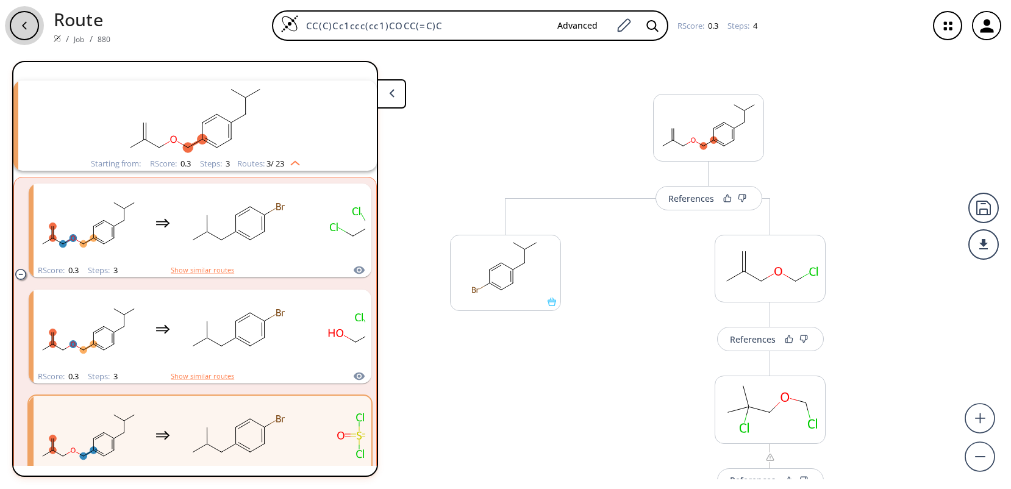
click at [27, 27] on icon "button" at bounding box center [25, 26] width 10 height 10
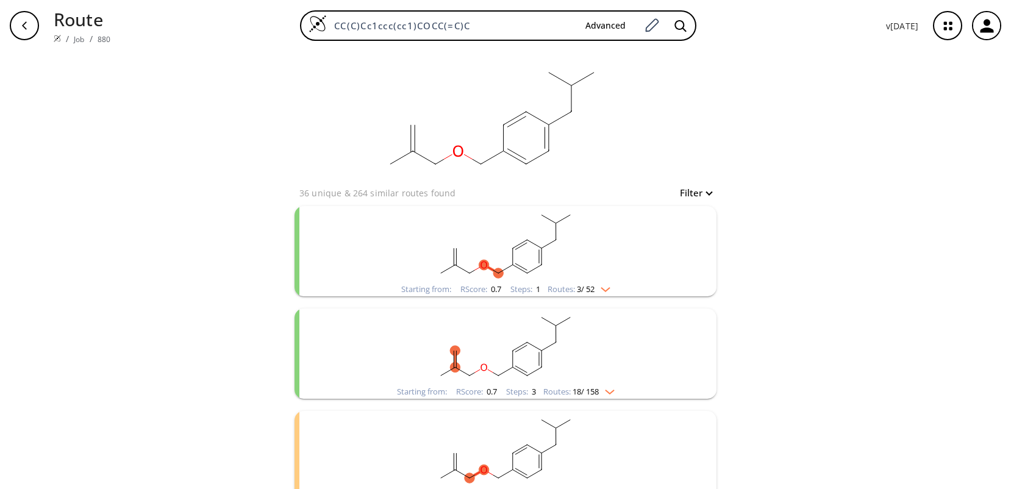
drag, startPoint x: 488, startPoint y: 26, endPoint x: 313, endPoint y: 7, distance: 176.0
click at [313, 7] on div "Route / Job / 880 CC(C)Cc1ccc(cc1)COCC(=C)C Advanced v [DATE]" at bounding box center [505, 25] width 1011 height 51
paste input "COCCC=CCC("
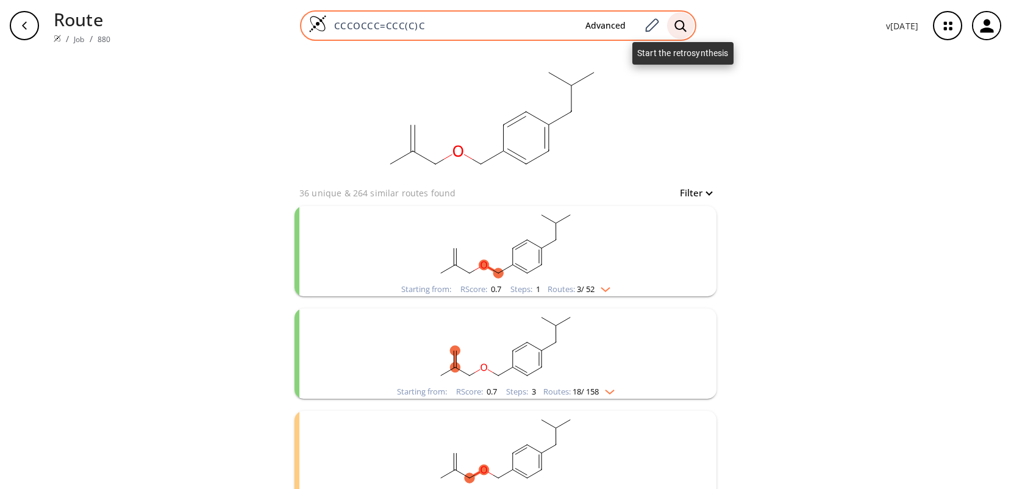
type input "CCCOCCC=CCC(C)C"
click at [683, 24] on icon at bounding box center [680, 26] width 12 height 13
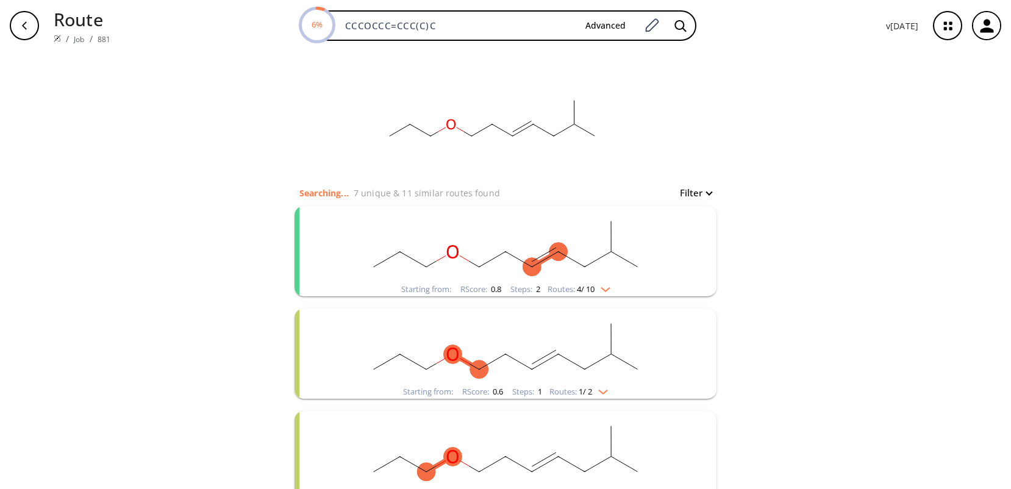
click at [547, 230] on rect "clusters" at bounding box center [505, 244] width 317 height 76
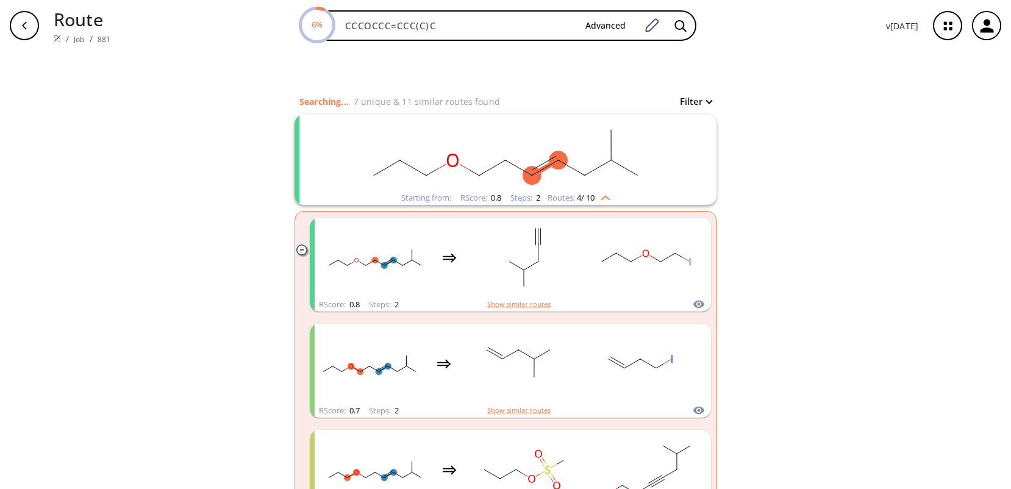
scroll to position [122, 0]
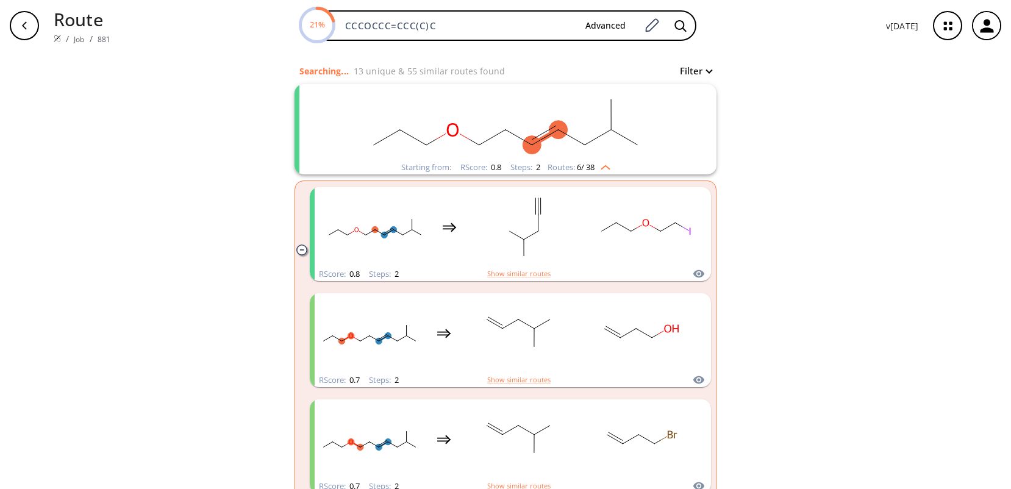
click at [488, 127] on rect "clusters" at bounding box center [505, 122] width 317 height 76
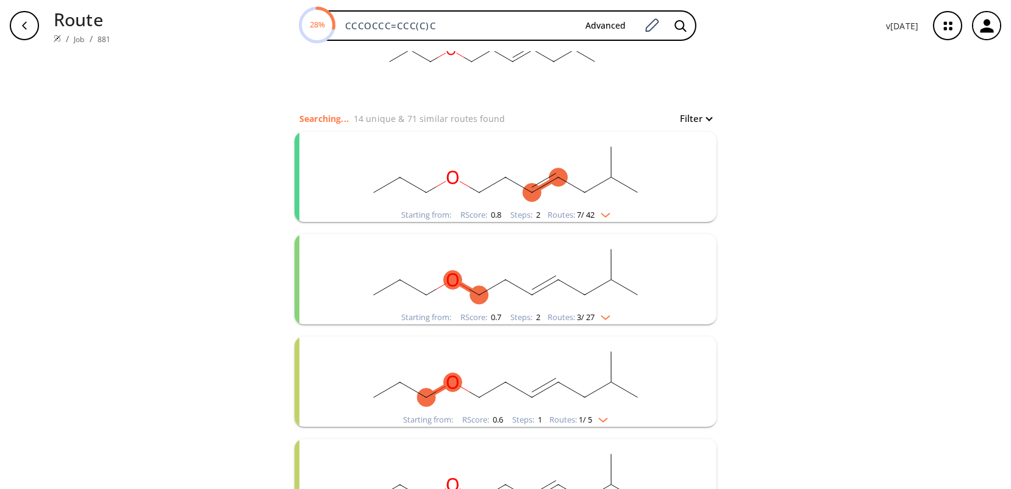
scroll to position [0, 0]
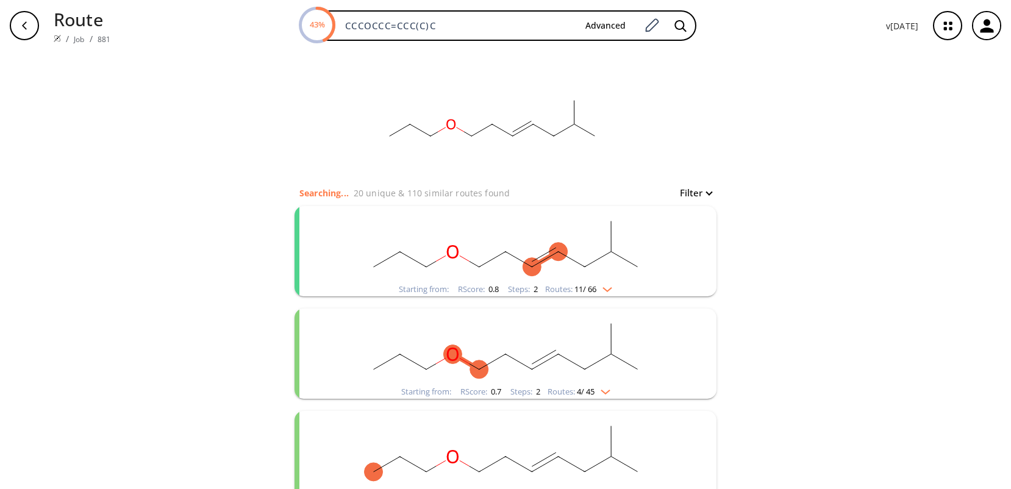
click at [740, 129] on div "clear Searching... 20 unique & 110 similar routes found Filter Starting from: R…" at bounding box center [505, 361] width 1011 height 620
click at [520, 237] on rect "clusters" at bounding box center [505, 244] width 317 height 76
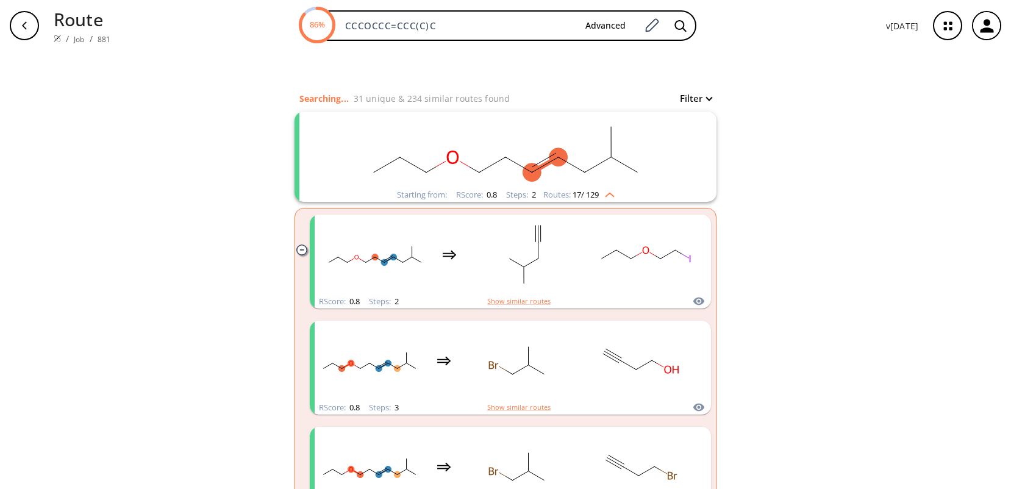
scroll to position [122, 0]
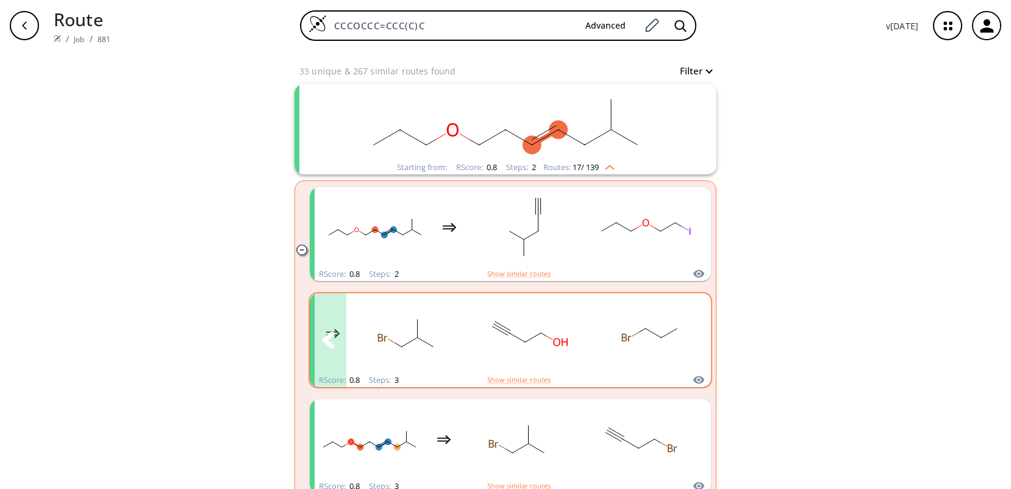
click at [578, 333] on rect "clusters" at bounding box center [529, 333] width 110 height 76
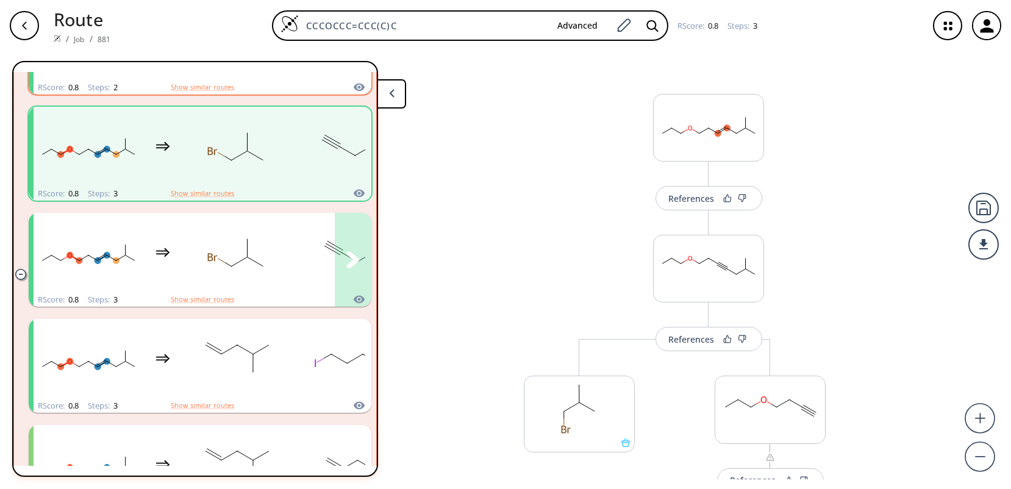
scroll to position [166, 0]
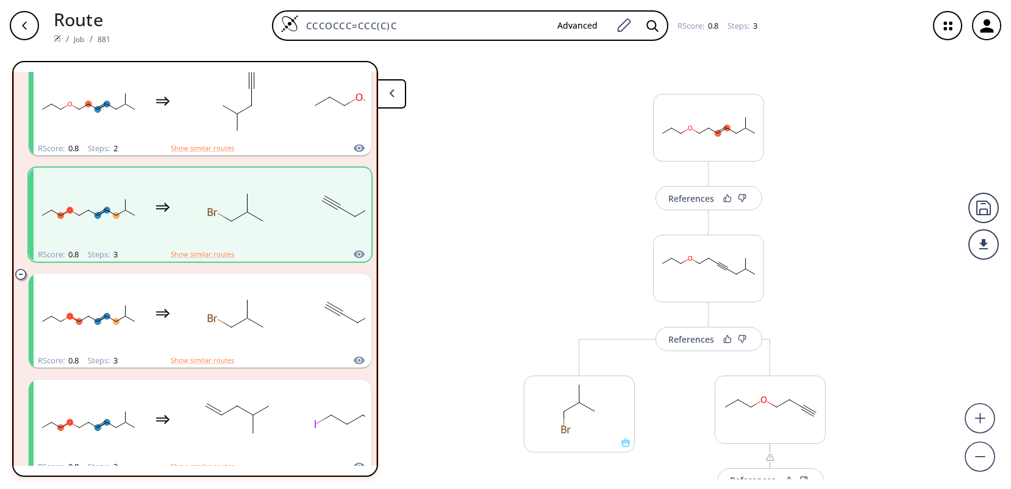
click at [30, 30] on div "button" at bounding box center [24, 25] width 29 height 29
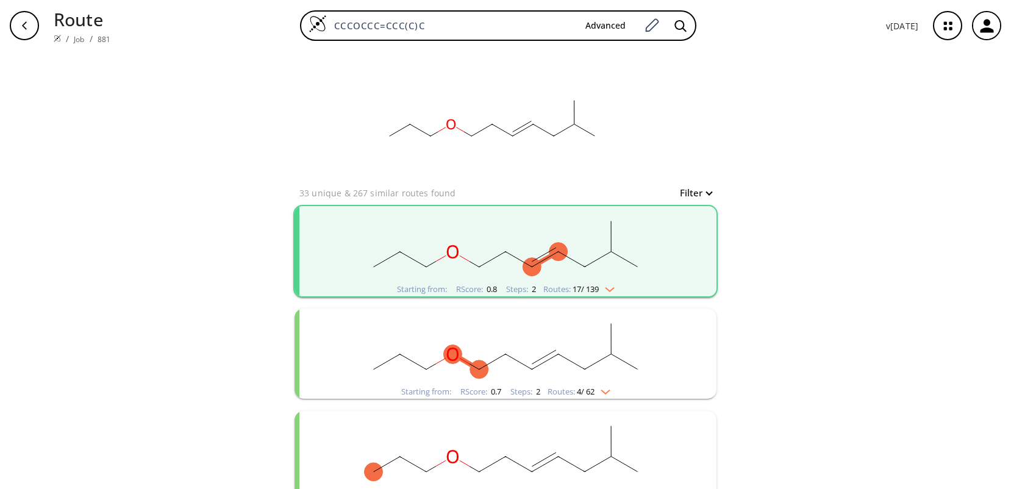
click at [789, 246] on div "clear 33 unique & 267 similar routes found Filter Starting from: RScore : 0.8 S…" at bounding box center [505, 330] width 1011 height 559
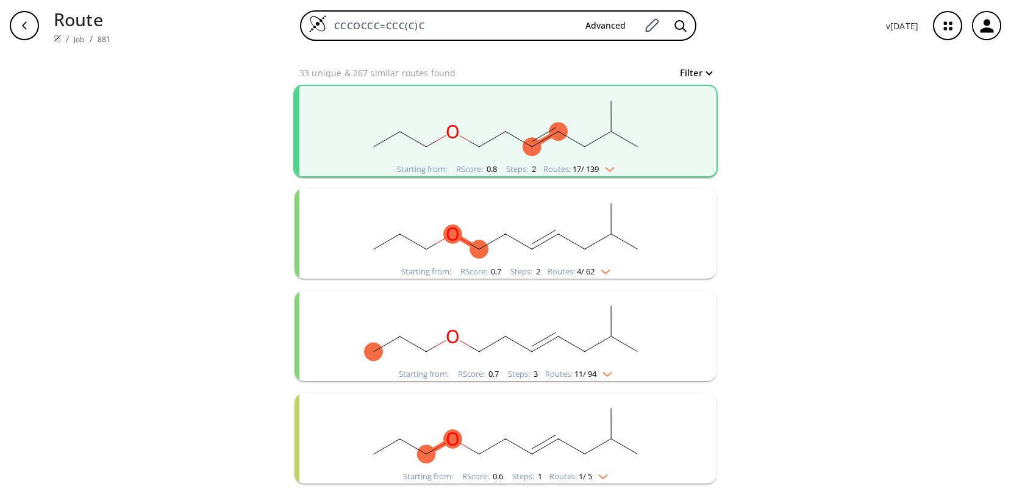
scroll to position [121, 0]
click at [396, 318] on rect "clusters" at bounding box center [505, 328] width 317 height 76
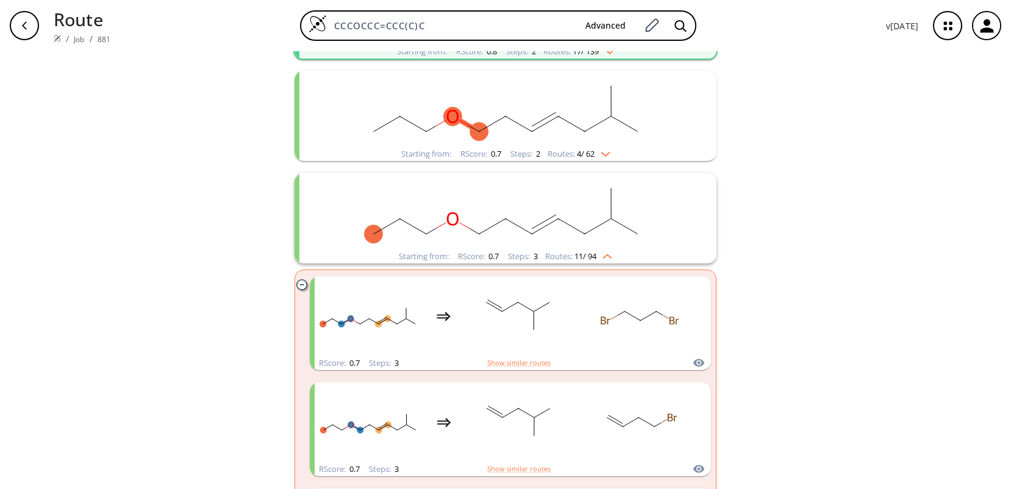
scroll to position [183, 0]
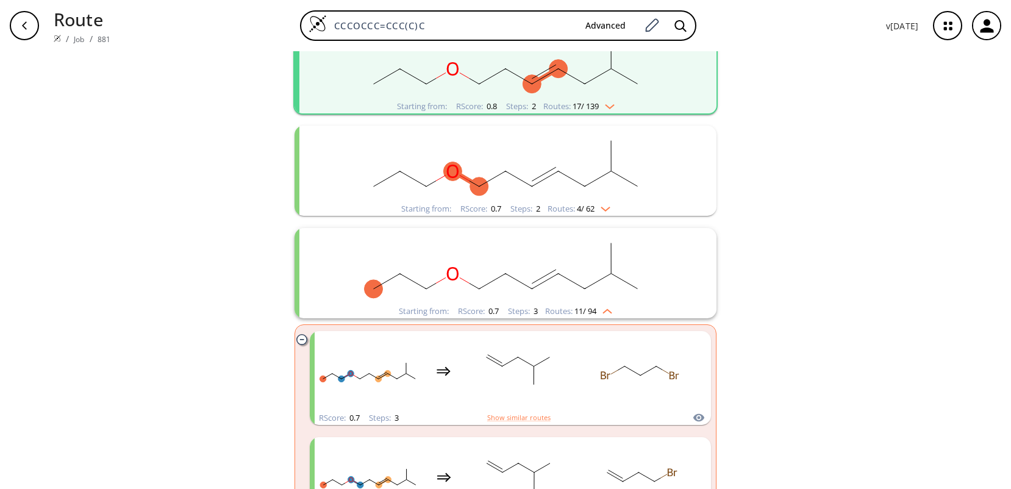
click at [488, 293] on rect "clusters" at bounding box center [505, 266] width 317 height 76
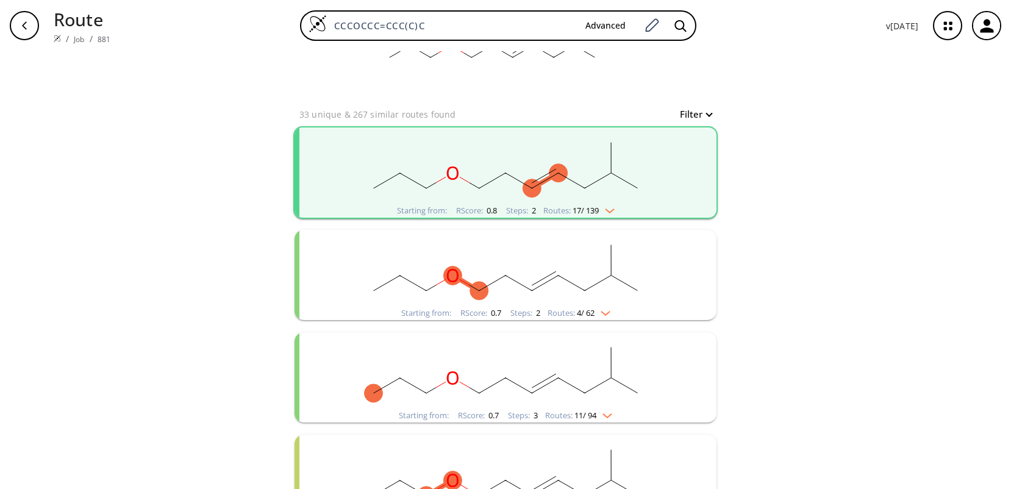
scroll to position [60, 0]
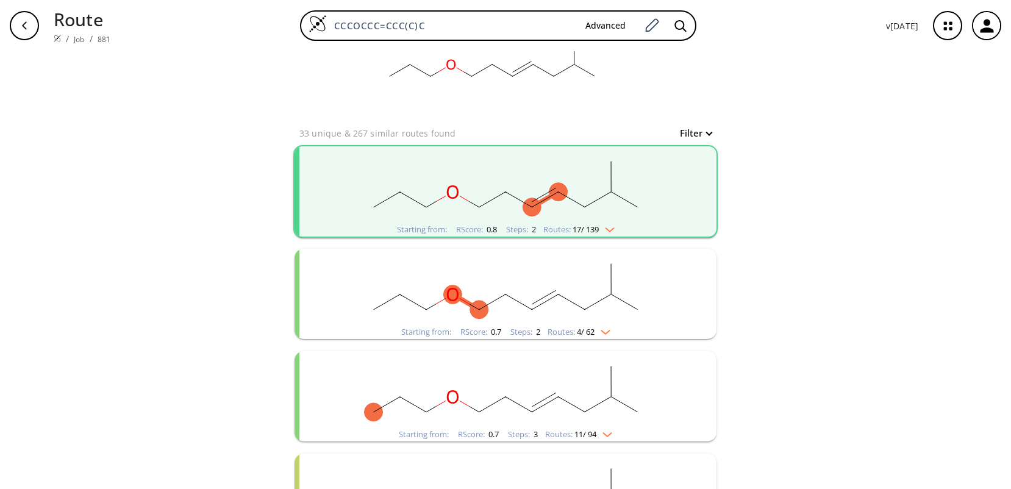
click at [495, 382] on rect "clusters" at bounding box center [505, 389] width 317 height 76
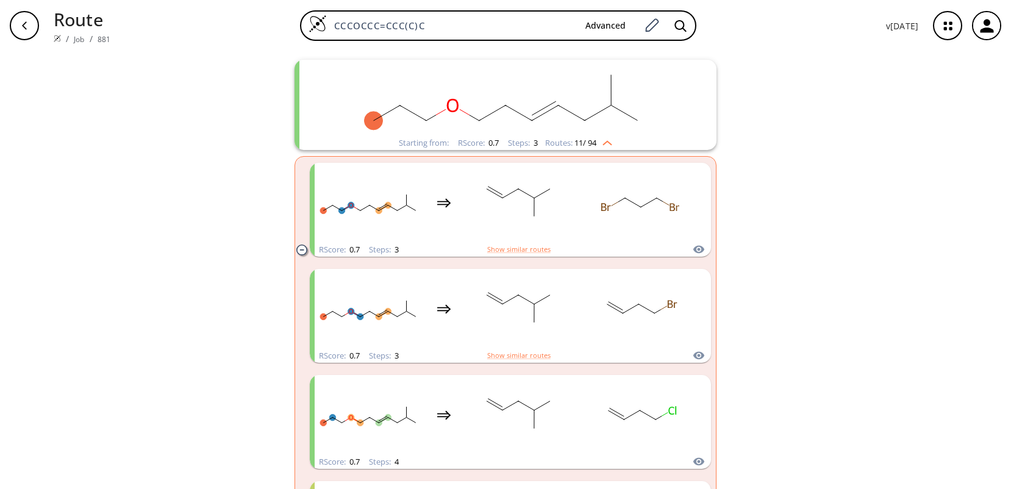
scroll to position [365, 0]
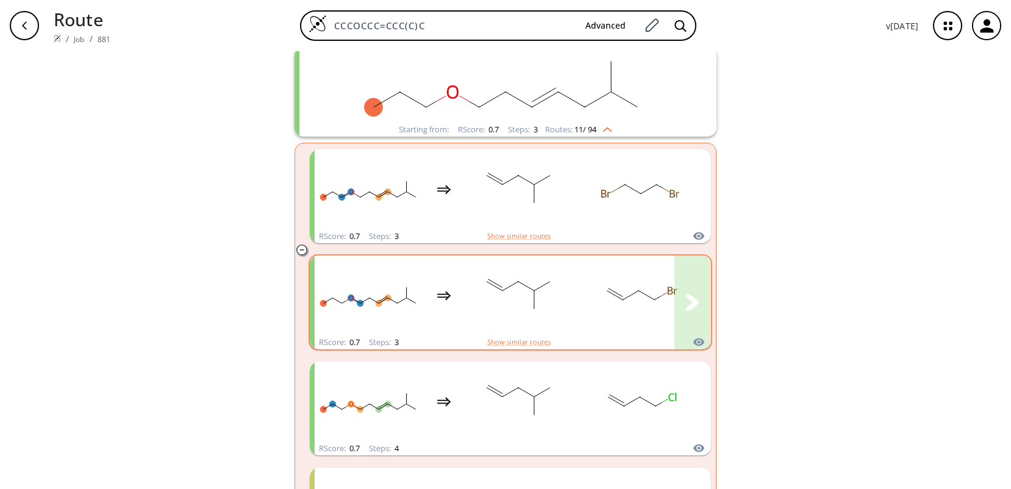
click at [570, 294] on div "clusters" at bounding box center [566, 296] width 502 height 80
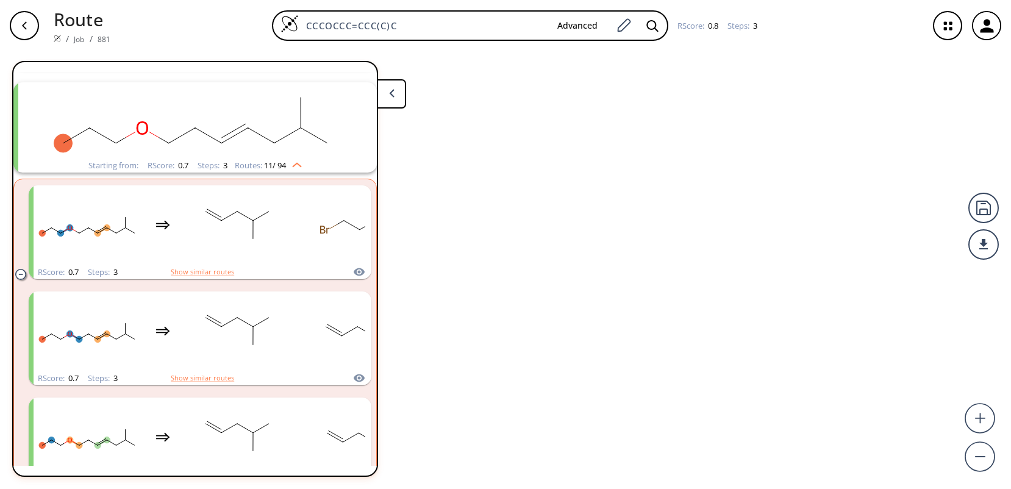
scroll to position [335, 0]
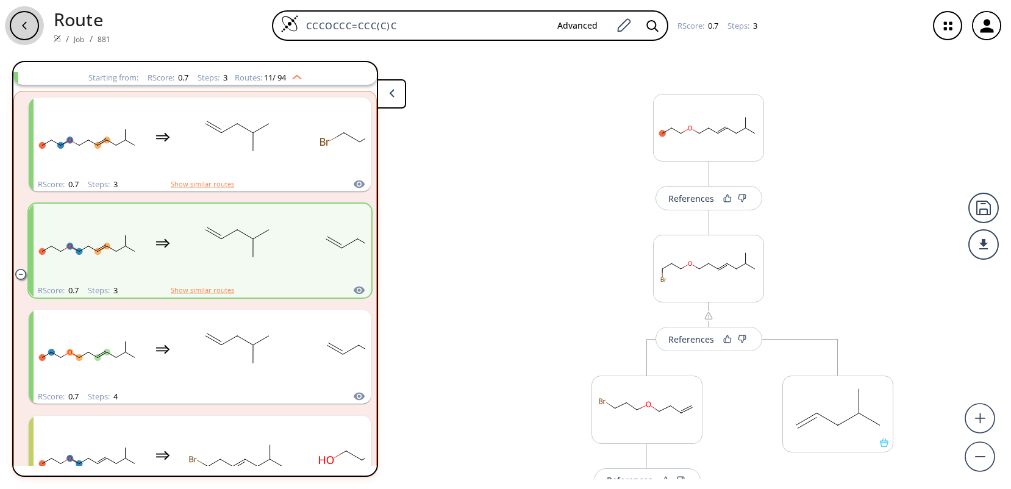
click at [32, 29] on div "button" at bounding box center [24, 25] width 29 height 29
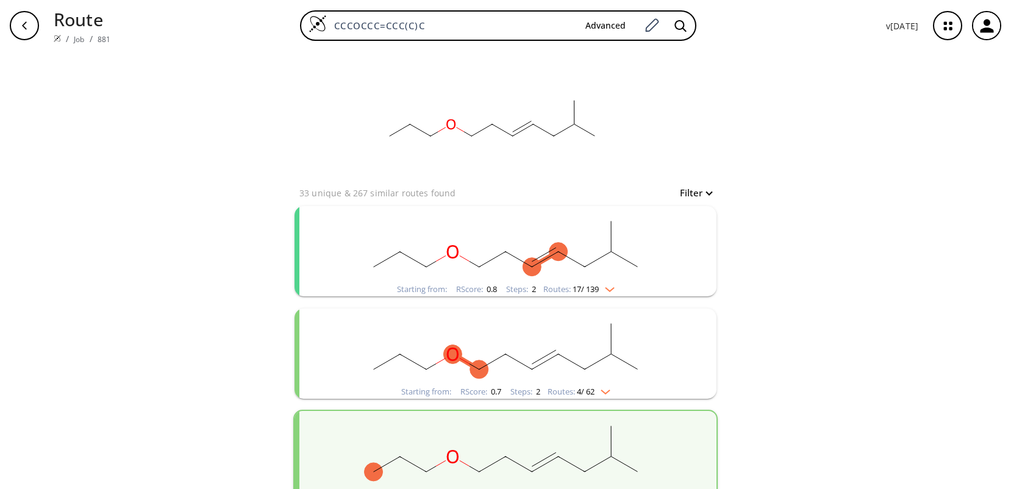
click at [659, 246] on rect "clusters" at bounding box center [505, 244] width 317 height 76
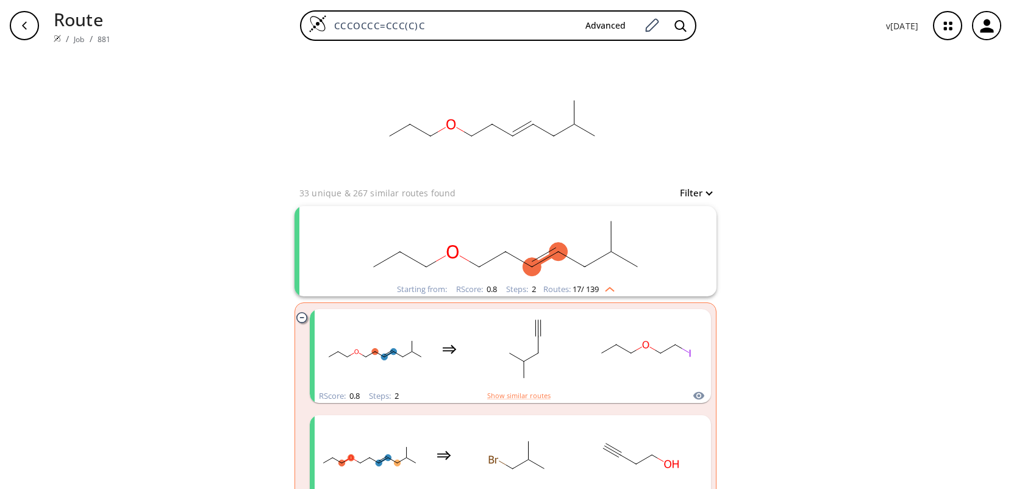
click at [659, 246] on rect "clusters" at bounding box center [505, 244] width 317 height 76
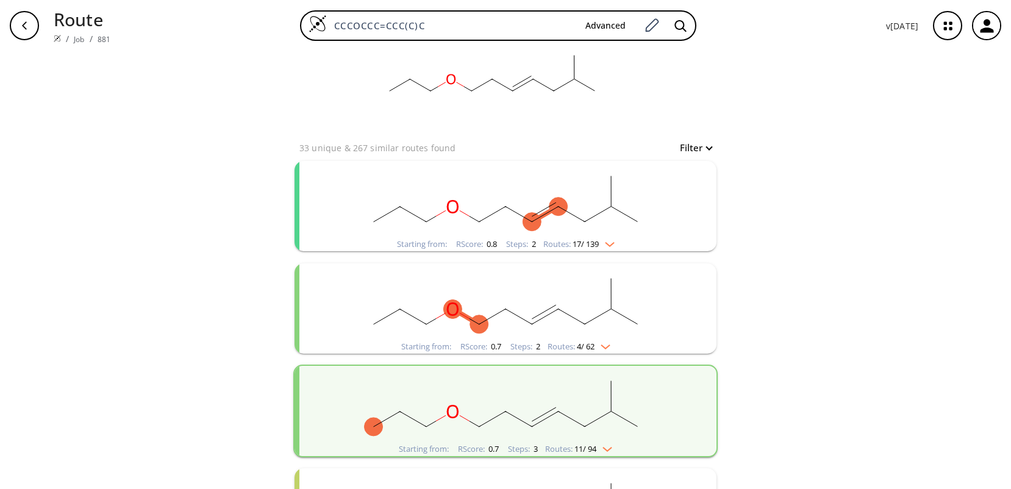
scroll to position [61, 0]
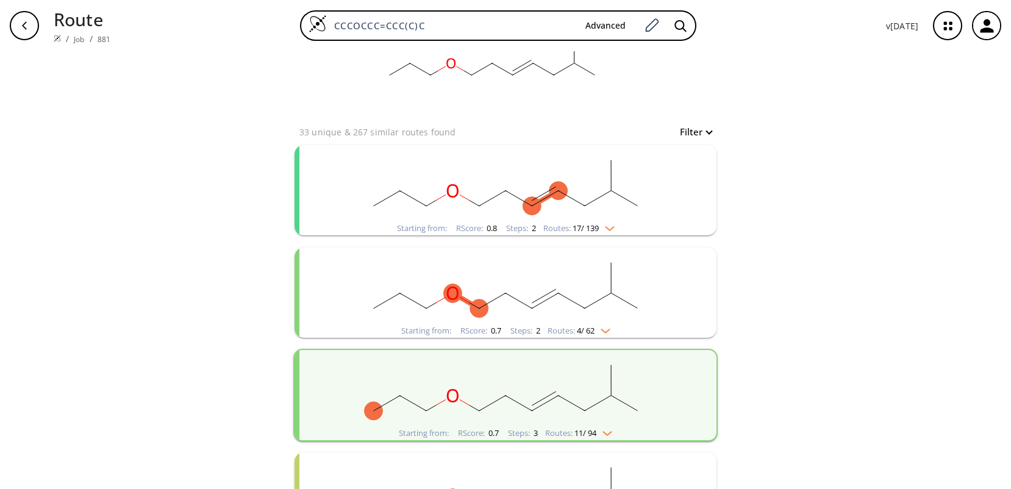
click at [617, 181] on rect "clusters" at bounding box center [505, 183] width 317 height 76
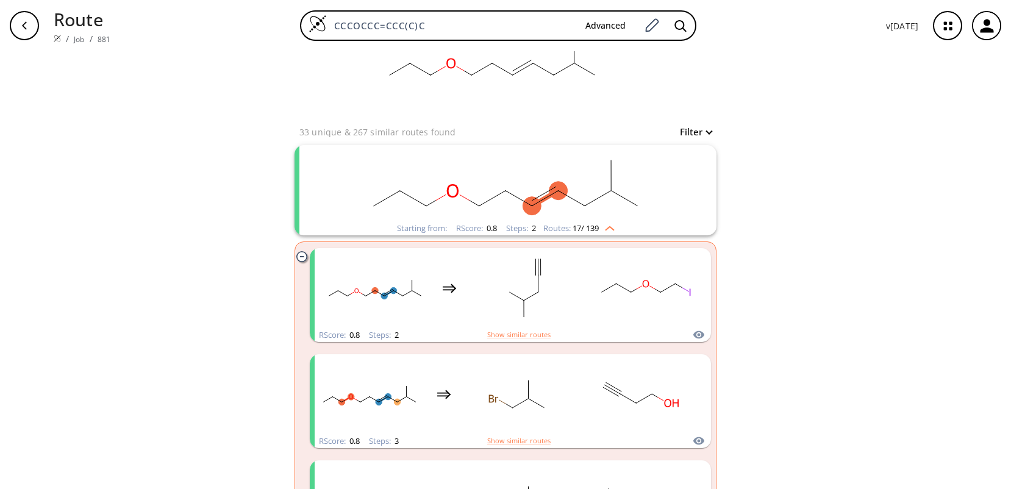
scroll to position [0, 0]
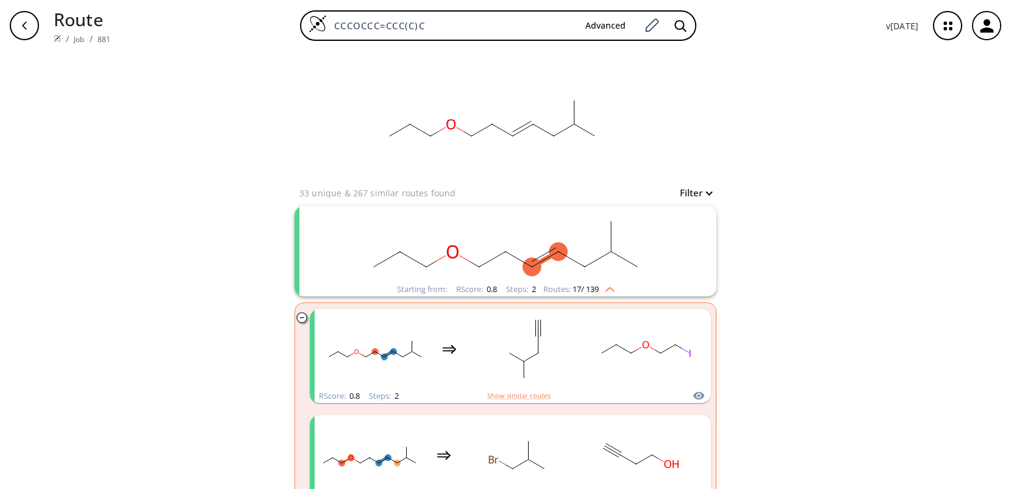
click at [604, 245] on ellipse "clusters" at bounding box center [611, 252] width 18 height 18
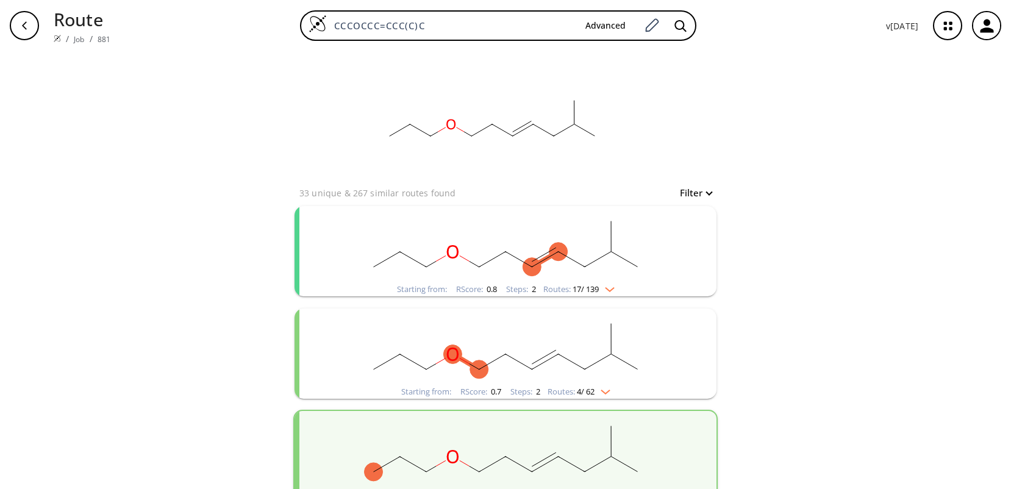
drag, startPoint x: 449, startPoint y: 26, endPoint x: 300, endPoint y: 29, distance: 148.8
click at [300, 29] on div "CCCOCCC=CCC(C)C Advanced" at bounding box center [498, 25] width 756 height 30
paste input "C1C(O1)c2ccc(cc2)"
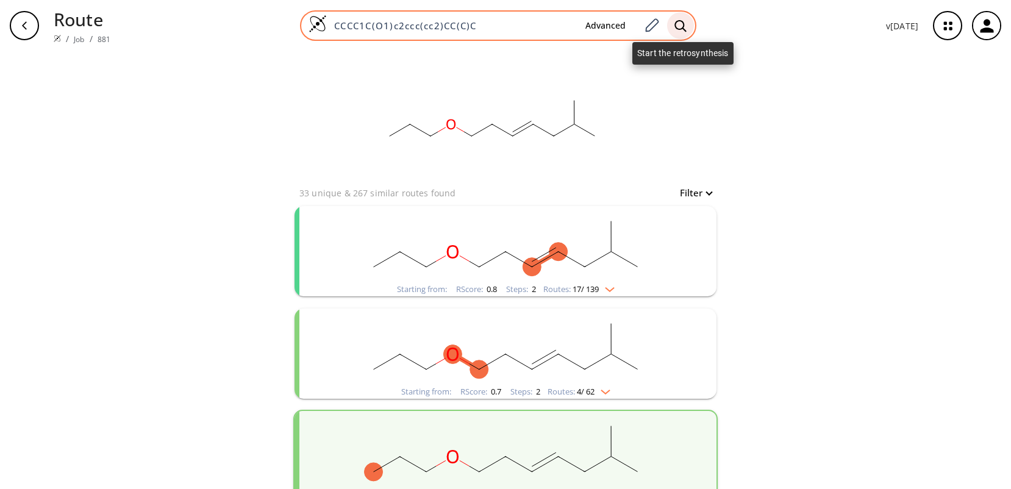
type input "CCCC1C(O1)c2ccc(cc2)CC(C)C"
click at [684, 26] on icon at bounding box center [680, 26] width 12 height 13
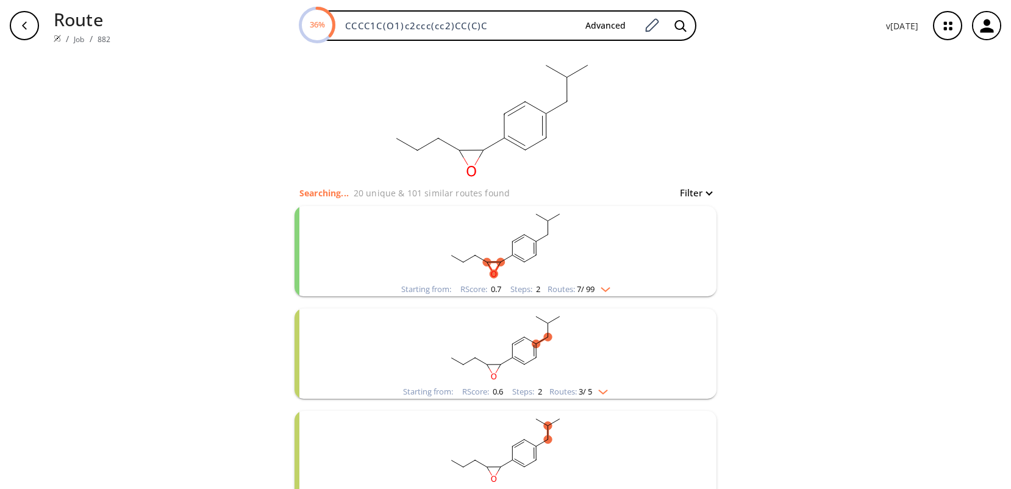
click at [569, 246] on rect "clusters" at bounding box center [505, 244] width 317 height 76
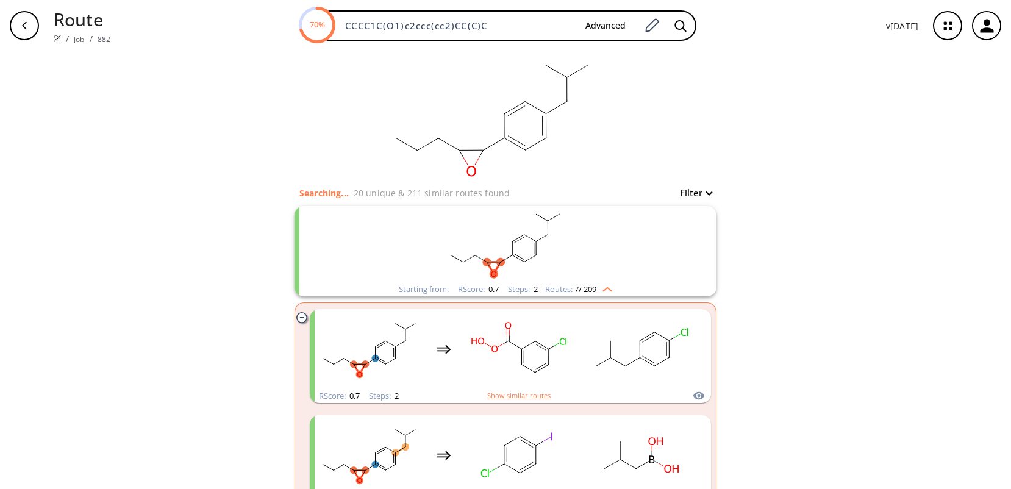
scroll to position [61, 0]
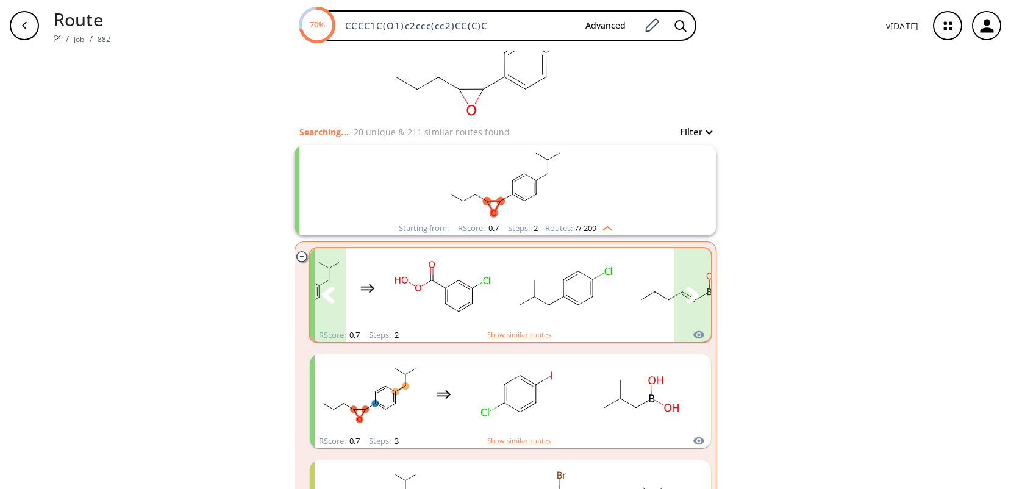
click at [688, 296] on icon "clusters" at bounding box center [692, 295] width 13 height 16
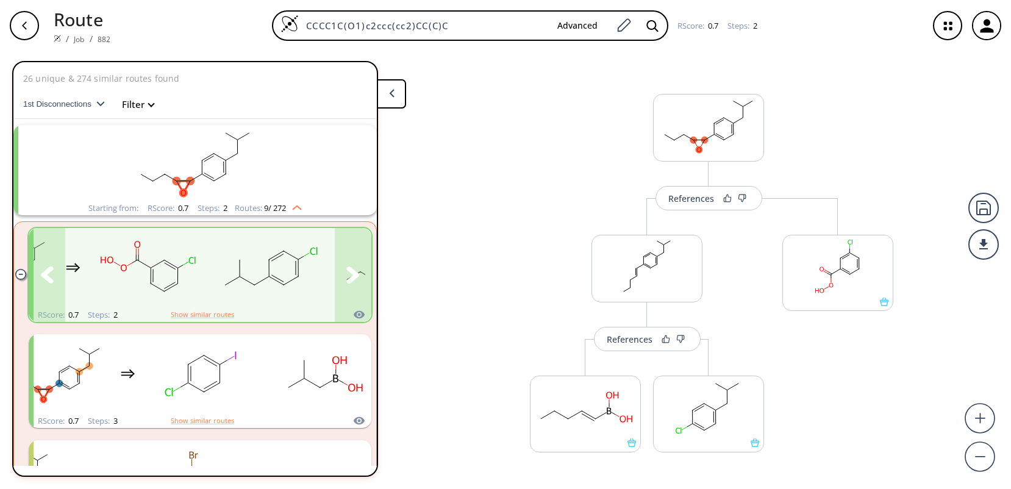
click at [187, 257] on rect "clusters" at bounding box center [148, 268] width 110 height 76
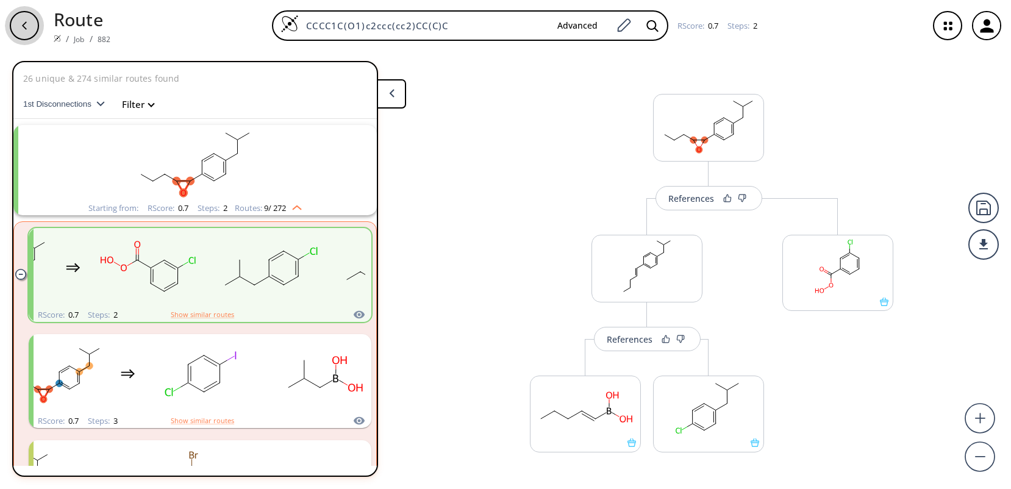
click at [19, 23] on div "button" at bounding box center [24, 25] width 29 height 29
click at [27, 29] on icon "button" at bounding box center [25, 26] width 10 height 10
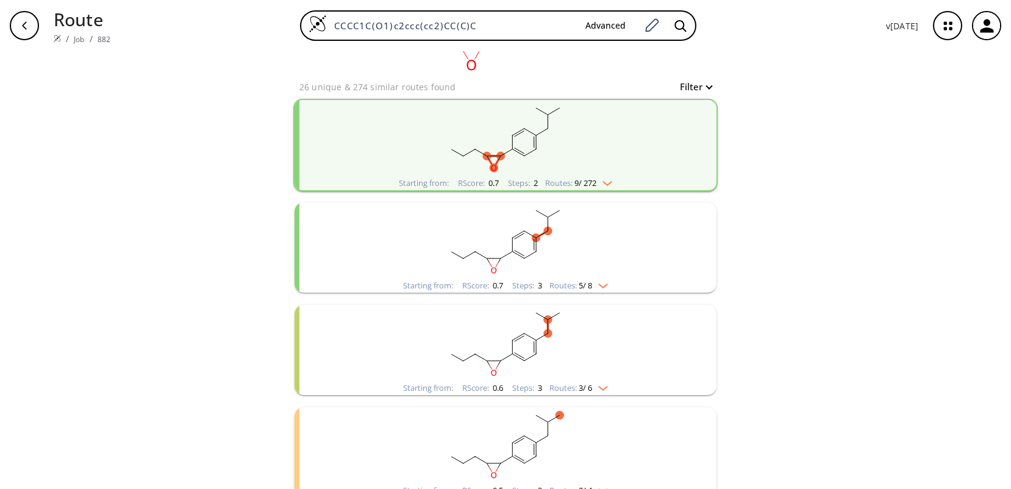
scroll to position [122, 0]
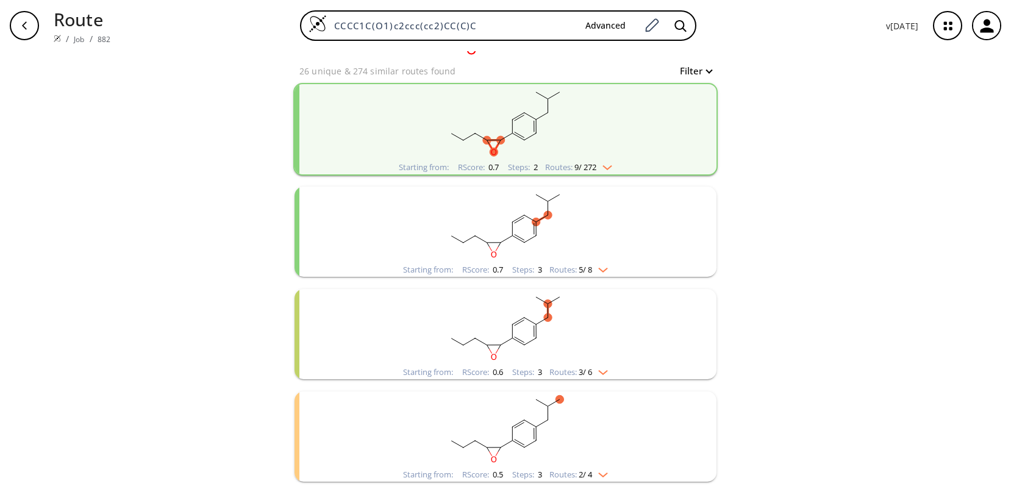
click at [595, 232] on rect "clusters" at bounding box center [505, 225] width 317 height 76
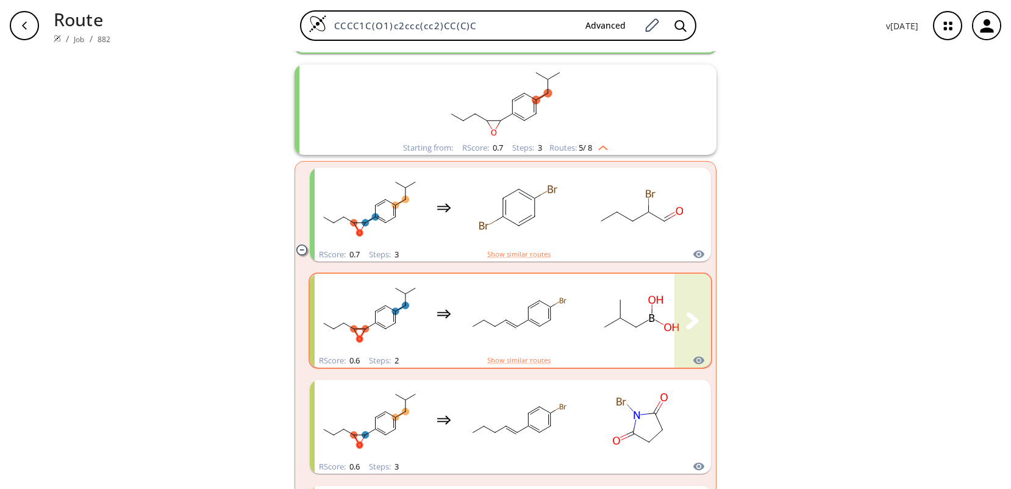
scroll to position [183, 0]
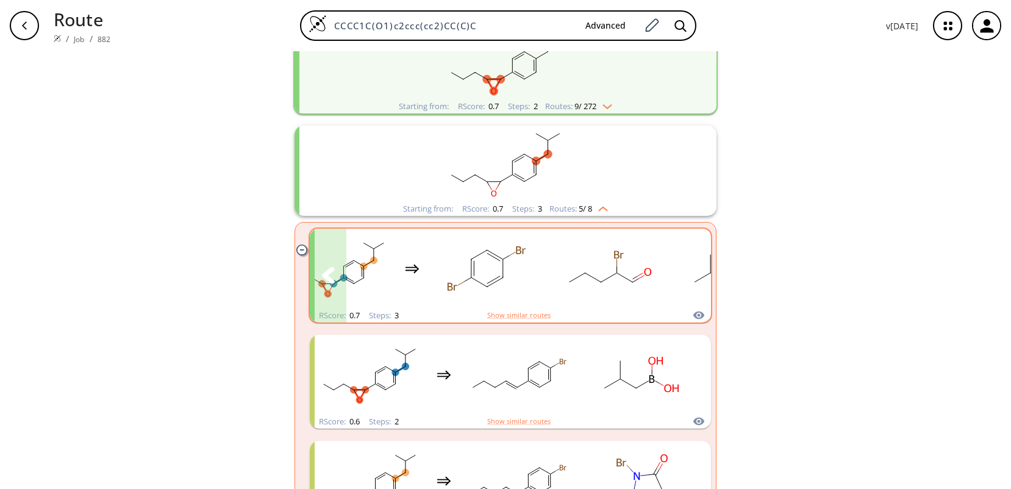
click at [326, 274] on icon "clusters" at bounding box center [327, 275] width 13 height 17
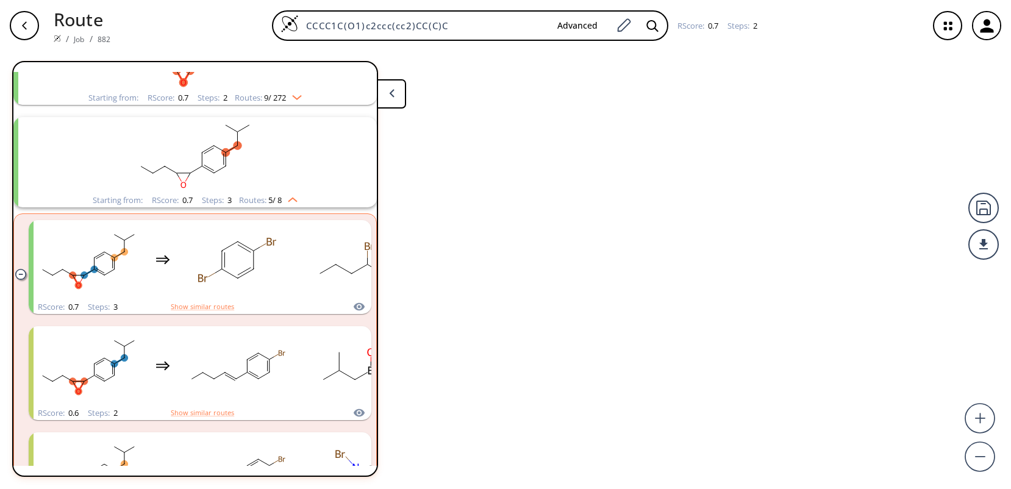
scroll to position [131, 0]
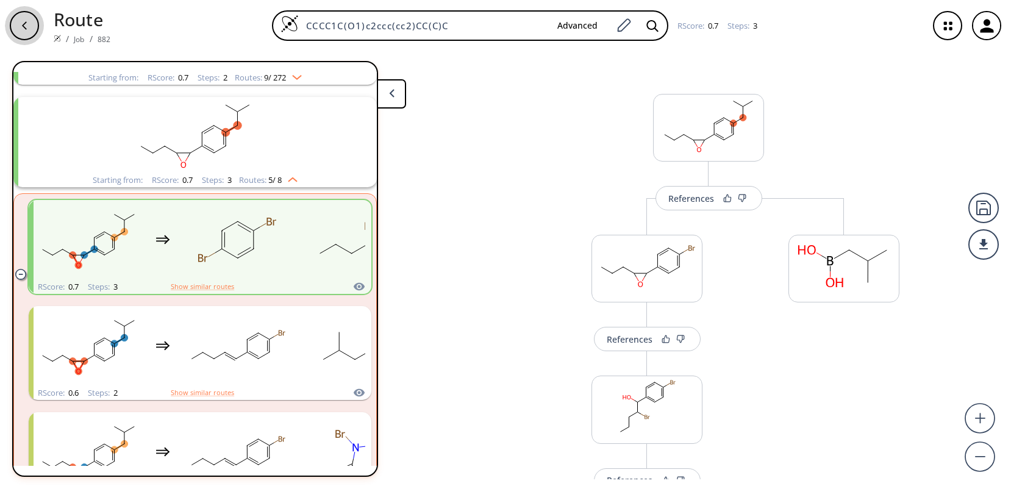
click at [26, 27] on div "button" at bounding box center [24, 25] width 29 height 29
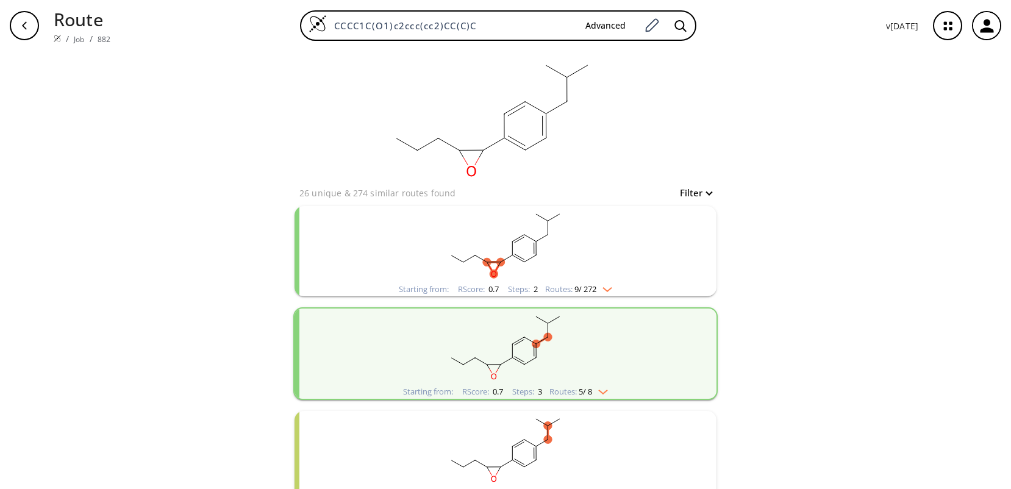
drag, startPoint x: 482, startPoint y: 26, endPoint x: 270, endPoint y: 26, distance: 211.6
click at [270, 26] on div "CCCC1C(O1)c2ccc(cc2)CC(C)C Advanced" at bounding box center [498, 25] width 756 height 30
paste input "ON=Cc1ccc(cc1"
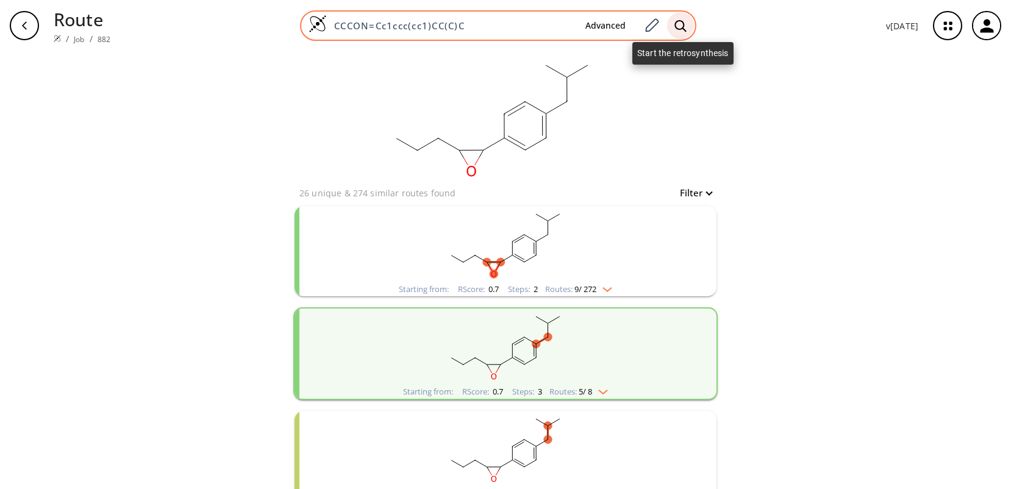
type input "CCCON=Cc1ccc(cc1)CC(C)C"
click at [681, 24] on icon at bounding box center [680, 26] width 12 height 13
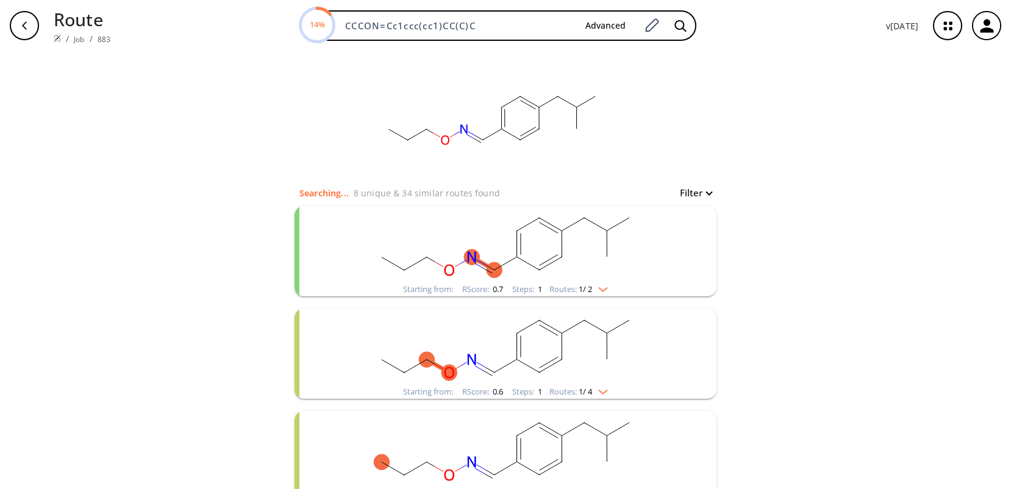
click at [521, 239] on rect "clusters" at bounding box center [505, 244] width 317 height 76
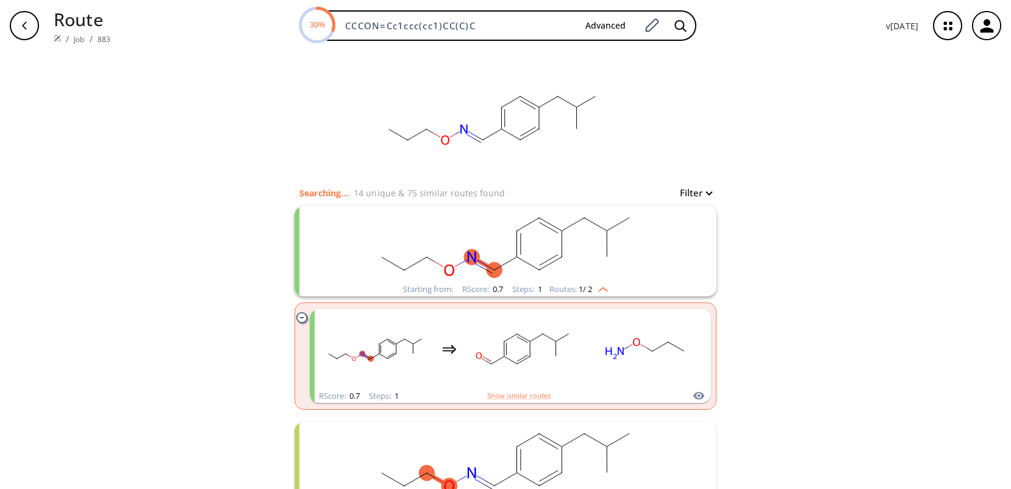
click at [24, 23] on icon "button" at bounding box center [25, 26] width 10 height 10
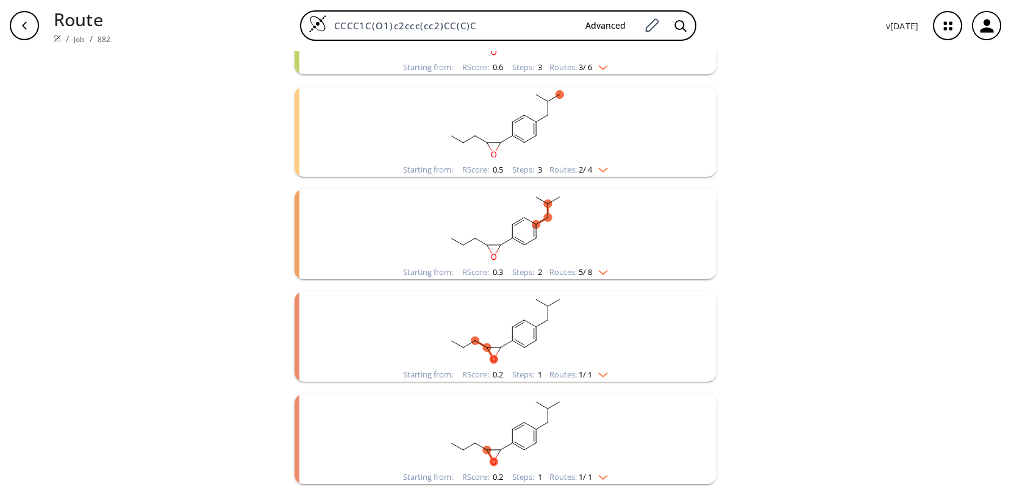
scroll to position [428, 0]
click at [572, 333] on rect "clusters" at bounding box center [505, 328] width 317 height 76
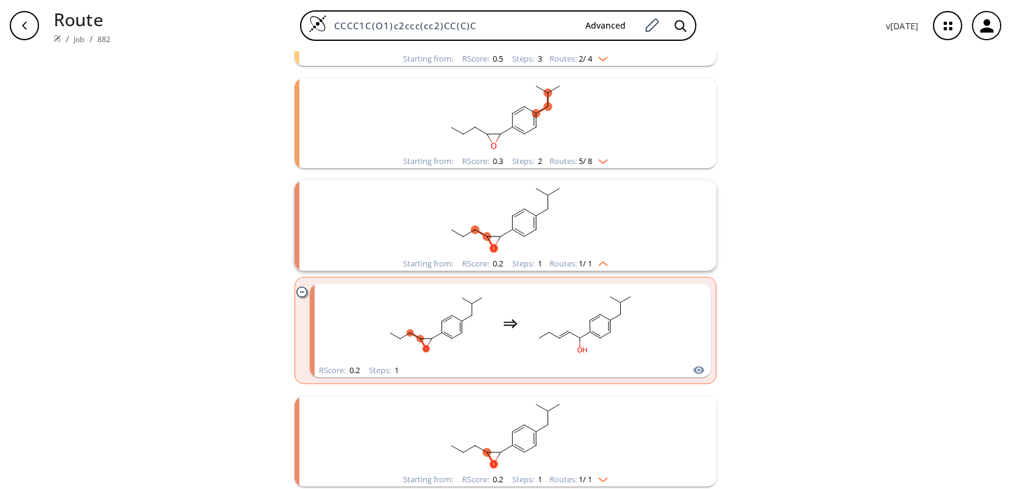
scroll to position [542, 0]
click at [569, 434] on rect "clusters" at bounding box center [505, 431] width 317 height 76
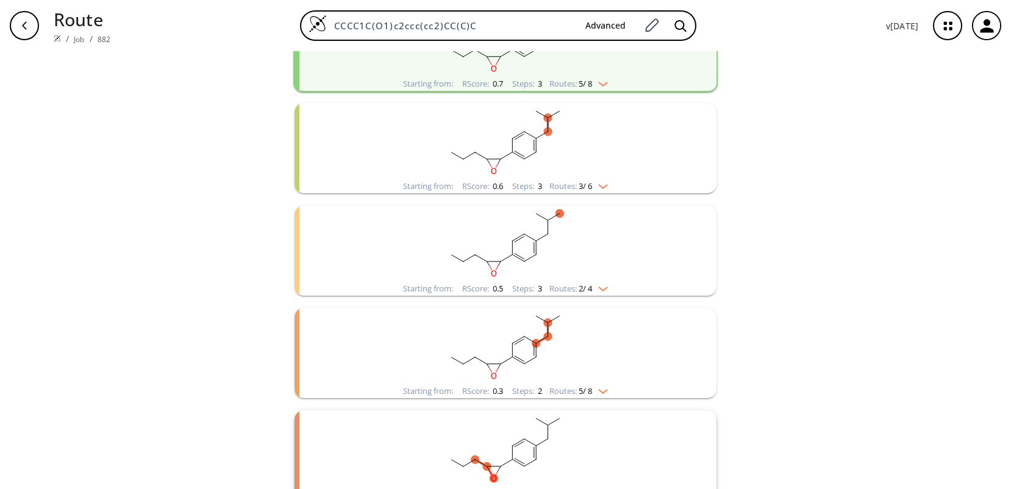
scroll to position [298, 0]
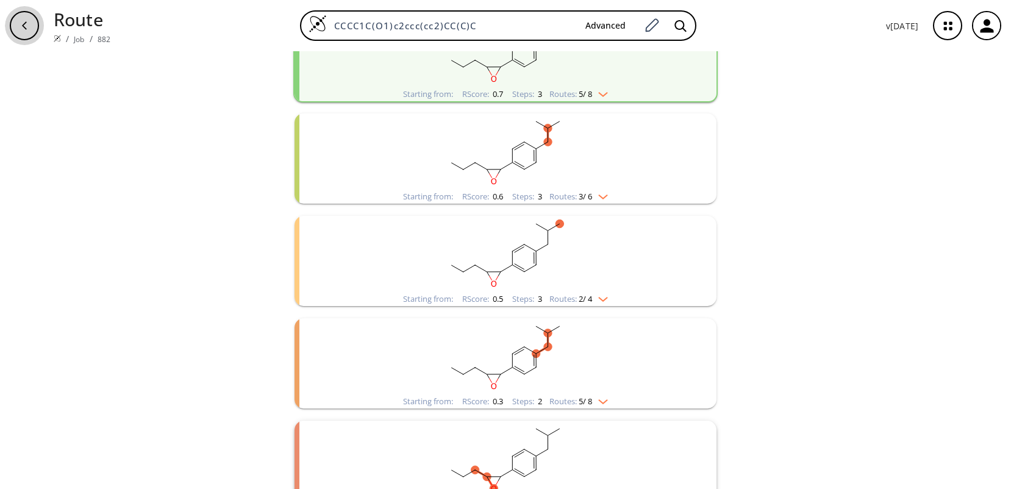
click at [34, 27] on div "button" at bounding box center [24, 25] width 29 height 29
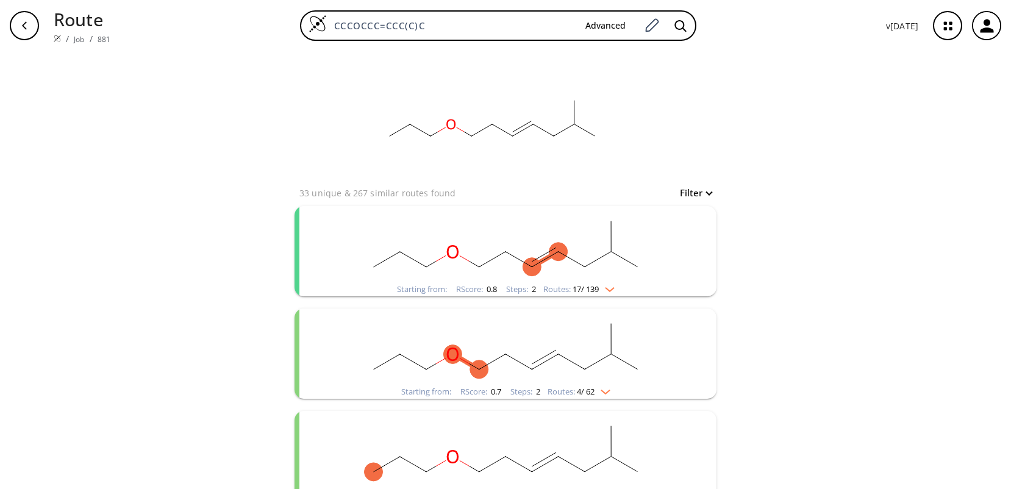
click at [976, 418] on div "clear 33 unique & 267 similar routes found Filter Starting from: RScore : 0.8 S…" at bounding box center [505, 330] width 1011 height 559
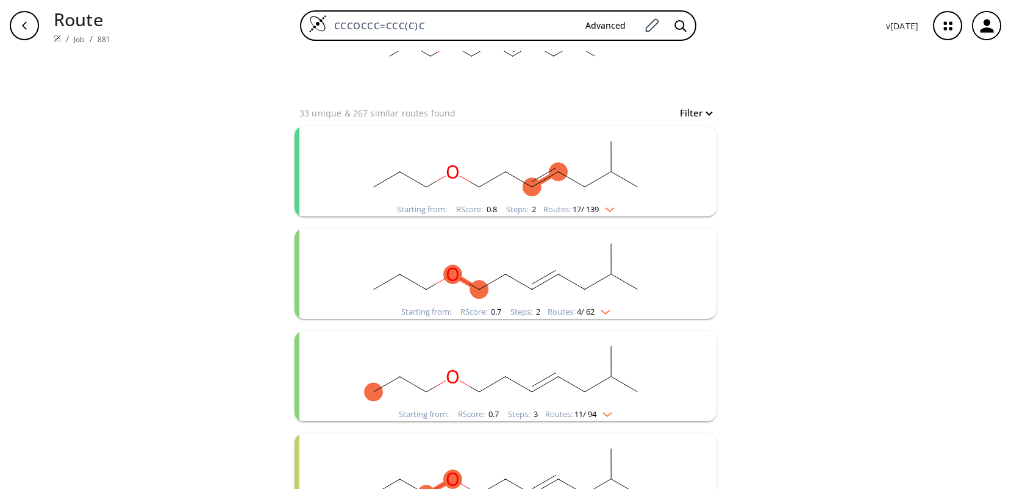
scroll to position [121, 0]
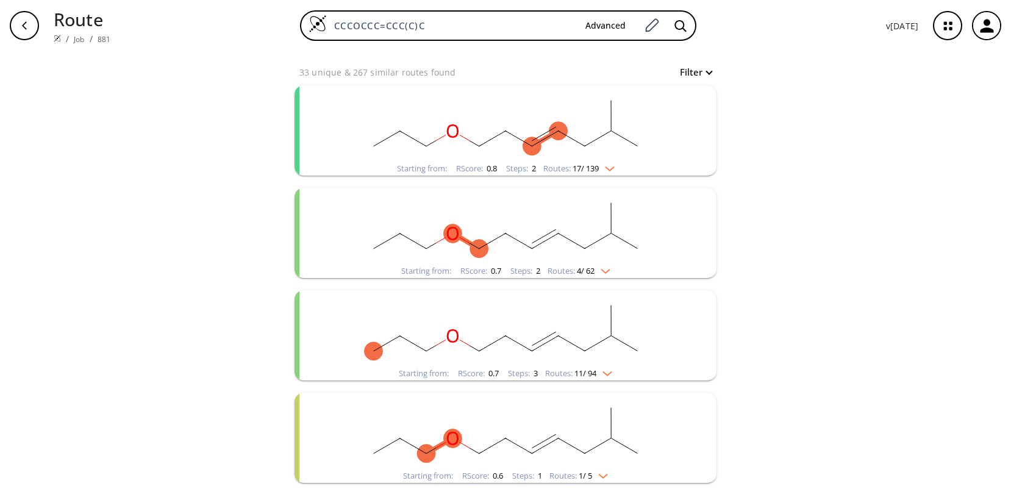
click at [667, 454] on div "Starting from: RScore : 0.6 Steps : 1 Routes: 1 / 5" at bounding box center [506, 438] width 422 height 90
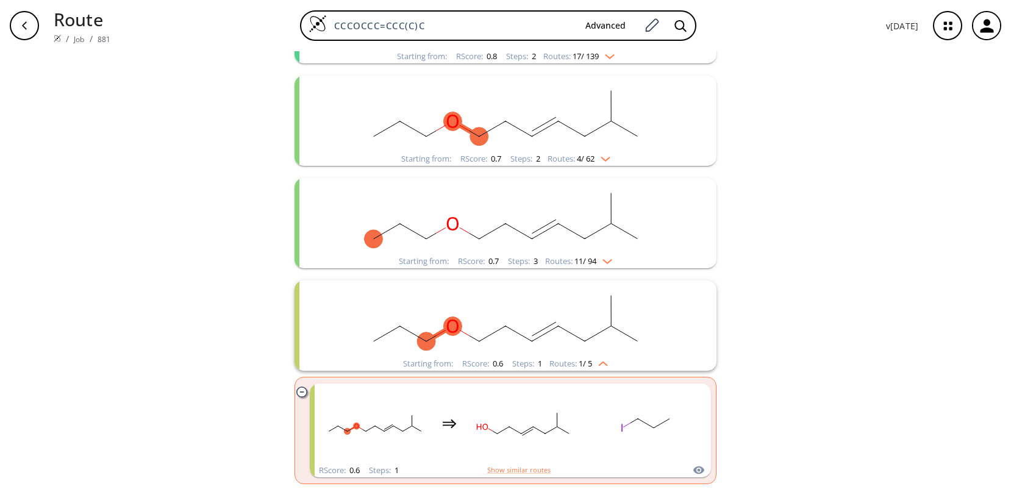
scroll to position [234, 0]
click at [846, 271] on div "clear 33 unique & 267 similar routes found Filter Starting from: RScore : 0.8 S…" at bounding box center [505, 153] width 1011 height 672
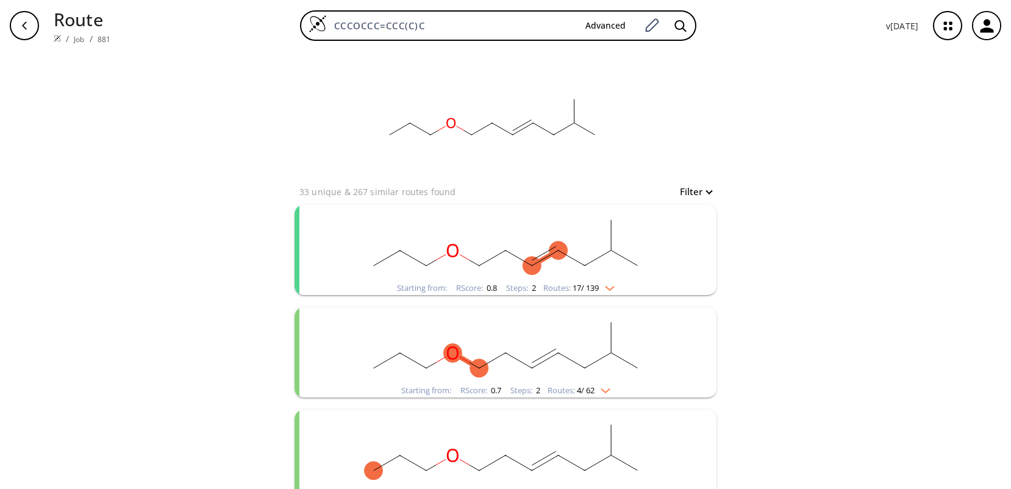
scroll to position [0, 0]
click at [899, 216] on div "clear 33 unique & 267 similar routes found Filter Starting from: RScore : 0.8 S…" at bounding box center [505, 387] width 1011 height 672
drag, startPoint x: 474, startPoint y: 27, endPoint x: 298, endPoint y: 29, distance: 176.3
click at [298, 29] on div "CCCOCCC=CCC(C)C Advanced" at bounding box center [498, 25] width 756 height 30
paste input "c1ccc(cc1)CC(C)C(="
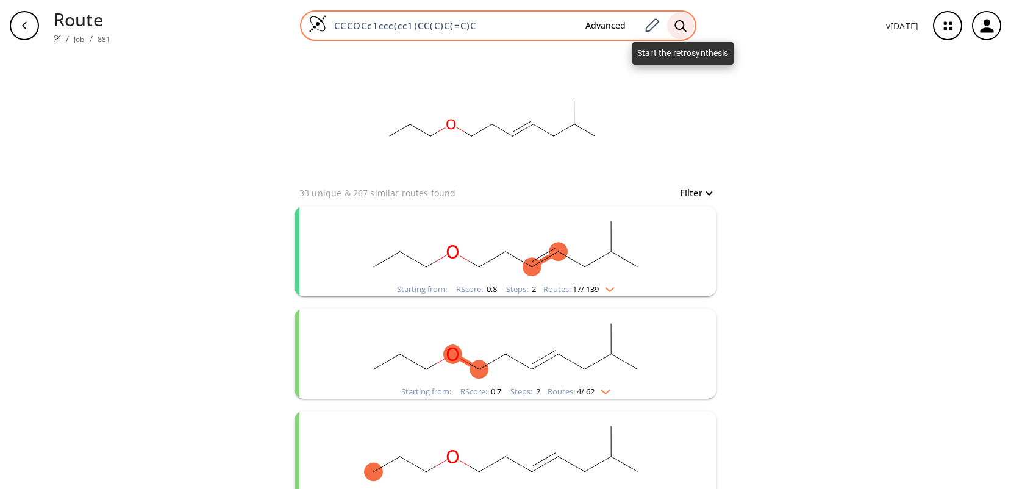
type input "CCCOCc1ccc(cc1)CC(C)C(=C)C"
click at [678, 23] on icon at bounding box center [680, 26] width 12 height 12
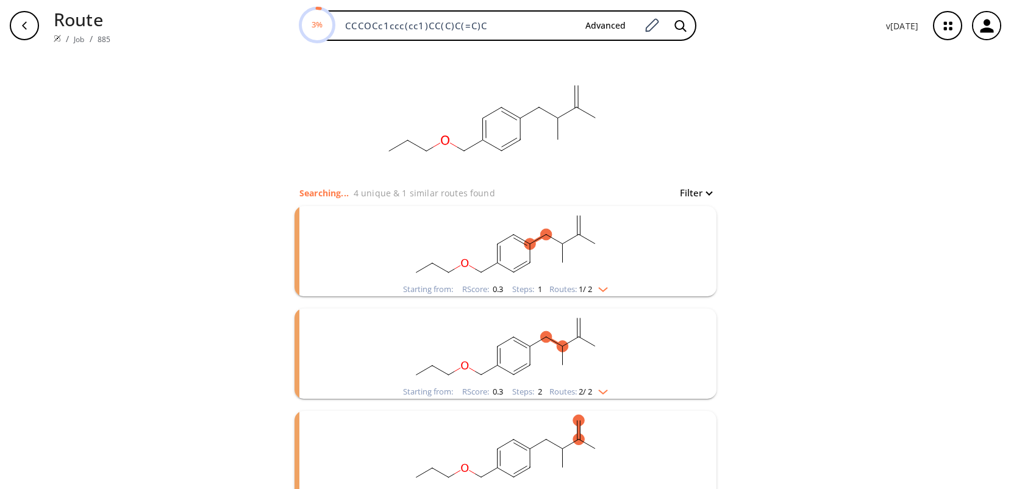
click at [579, 247] on rect "clusters" at bounding box center [505, 244] width 317 height 76
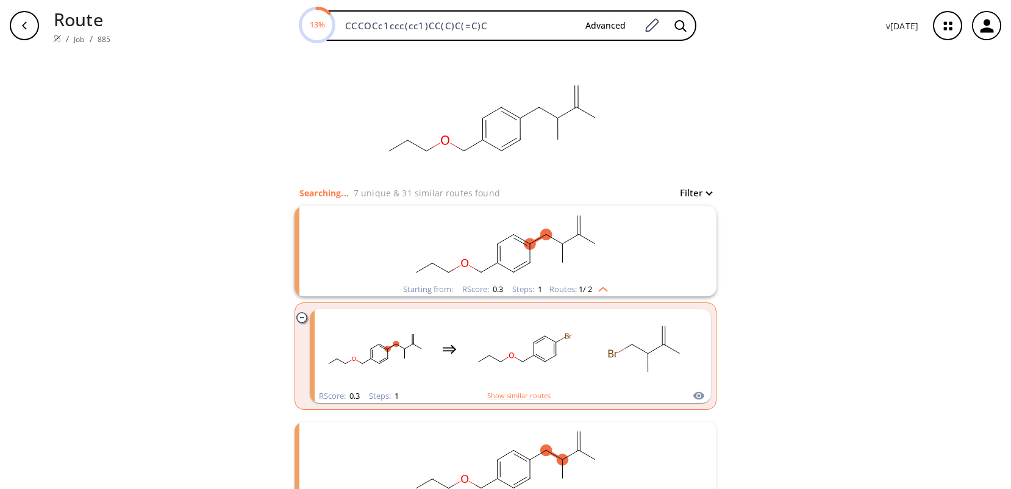
click at [579, 248] on rect "clusters" at bounding box center [505, 244] width 317 height 76
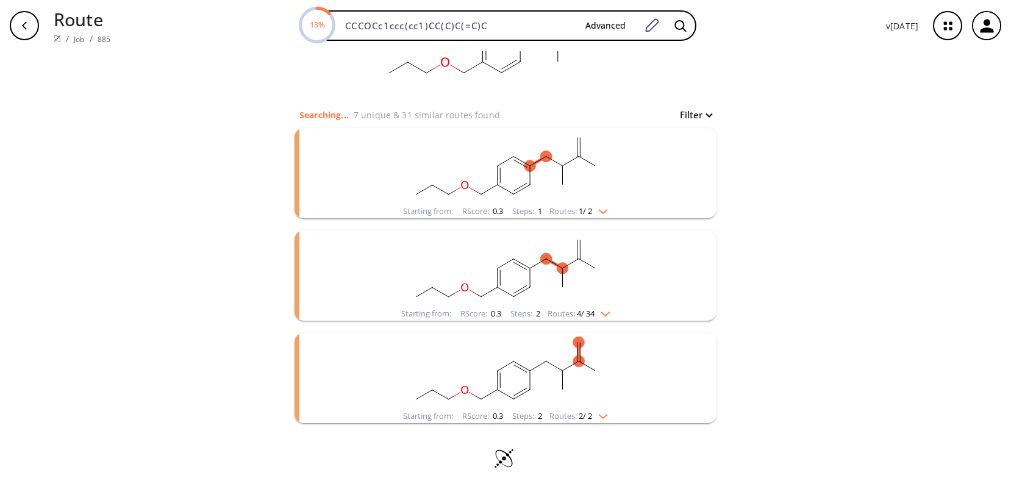
scroll to position [79, 0]
drag, startPoint x: 520, startPoint y: 313, endPoint x: 417, endPoint y: 427, distance: 153.7
drag, startPoint x: 417, startPoint y: 427, endPoint x: 781, endPoint y: 312, distance: 381.7
click at [781, 312] on div "clear Searching... 10 unique & 59 similar routes found Filter Starting from: RS…" at bounding box center [505, 230] width 1011 height 517
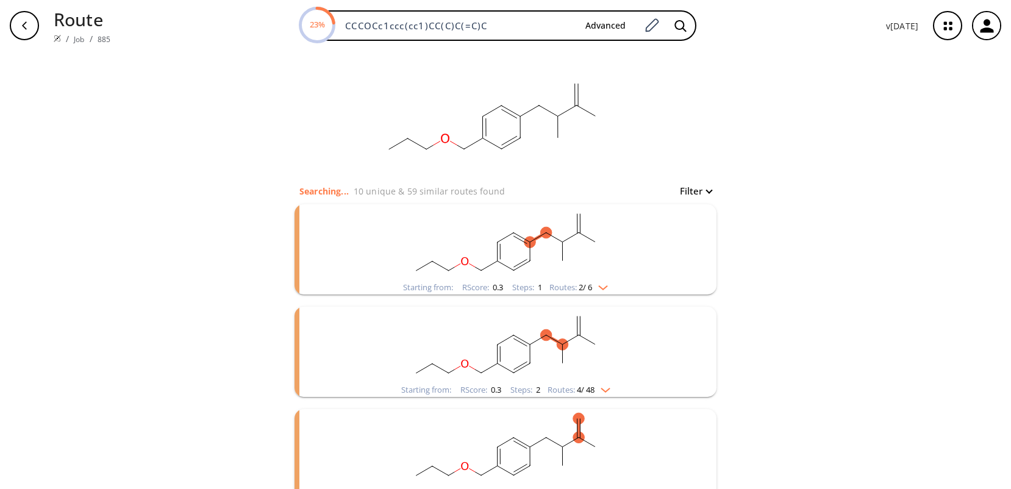
scroll to position [0, 0]
click at [754, 270] on div "clear Searching... 20 unique & 113 similar routes found Filter Starting from: R…" at bounding box center [505, 361] width 1011 height 620
click at [511, 231] on ellipse "clusters" at bounding box center [514, 235] width 12 height 12
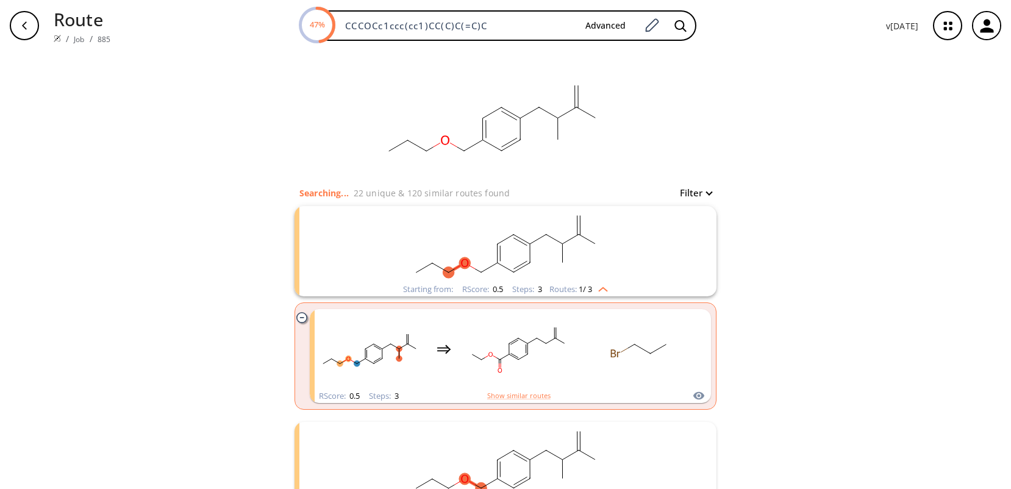
click at [511, 231] on ellipse "clusters" at bounding box center [514, 235] width 12 height 12
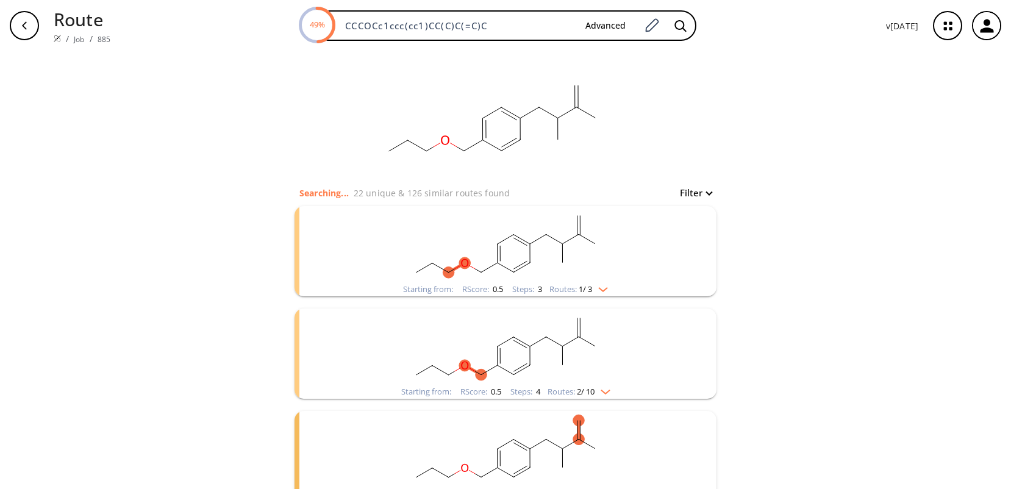
click at [511, 231] on ellipse "clusters" at bounding box center [514, 235] width 12 height 12
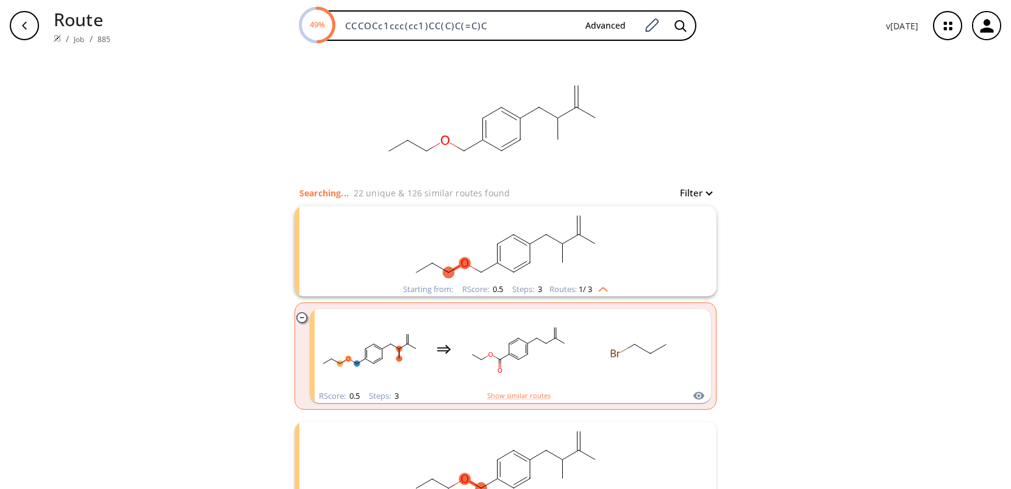
click at [511, 231] on ellipse "clusters" at bounding box center [514, 235] width 12 height 12
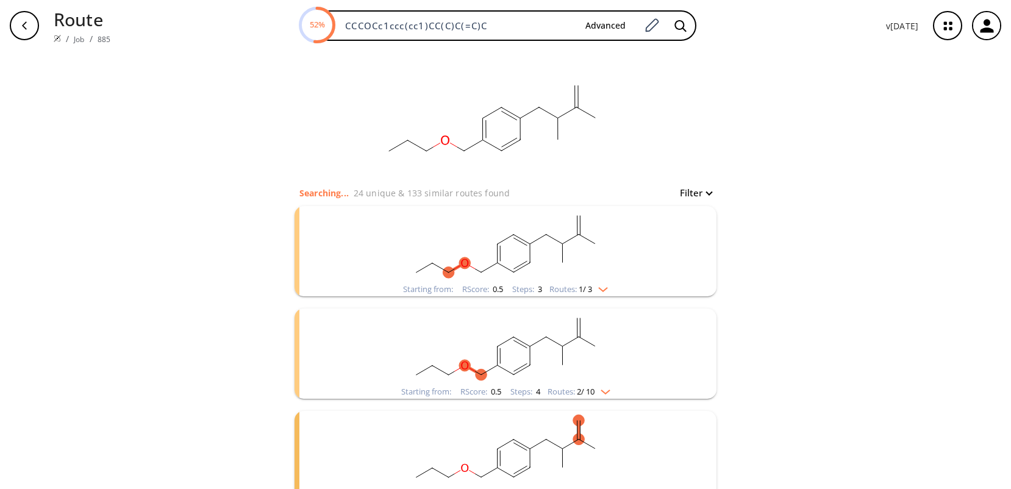
click at [495, 251] on rect "clusters" at bounding box center [505, 244] width 317 height 76
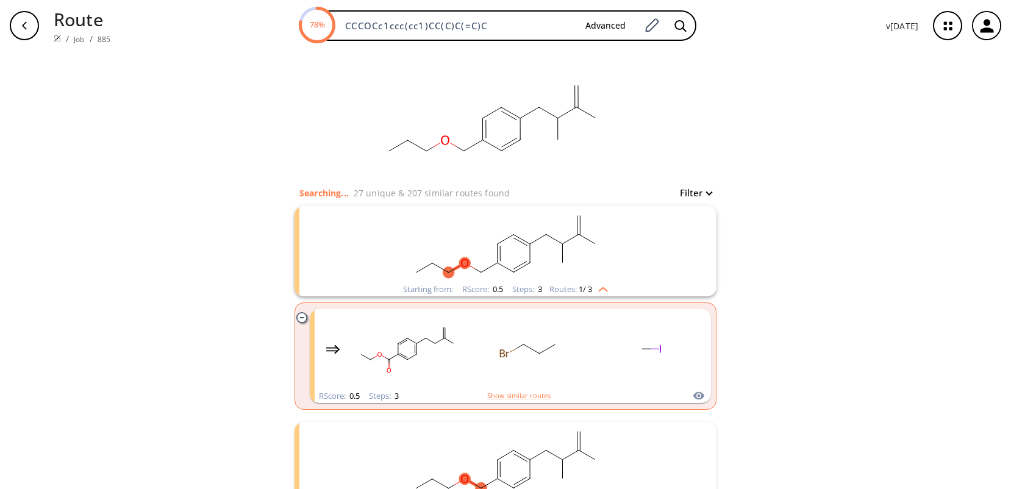
click at [782, 322] on div "clear Searching... 27 unique & 207 similar routes found Filter Starting from: R…" at bounding box center [505, 468] width 1011 height 835
click at [177, 163] on div "clear Searching... 29 unique & 219 similar routes found Filter Starting from: R…" at bounding box center [505, 468] width 1011 height 835
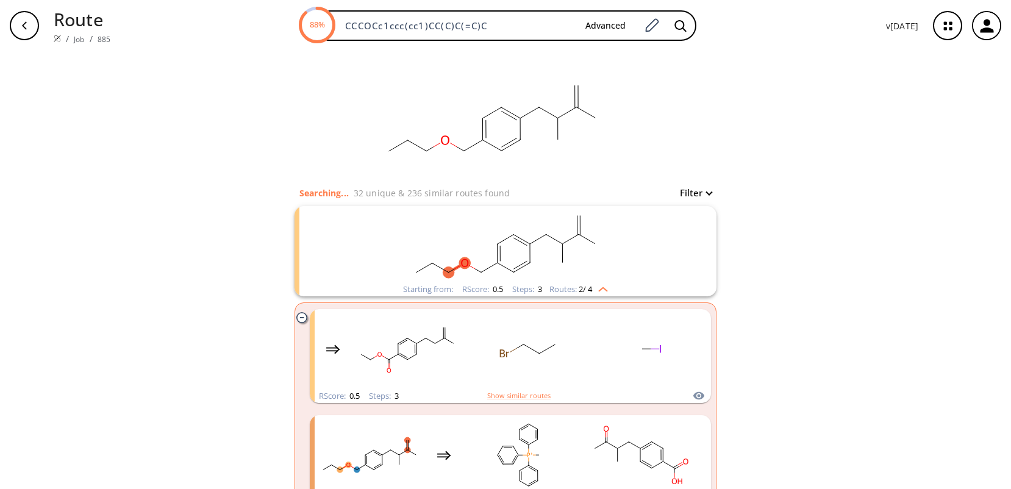
scroll to position [61, 0]
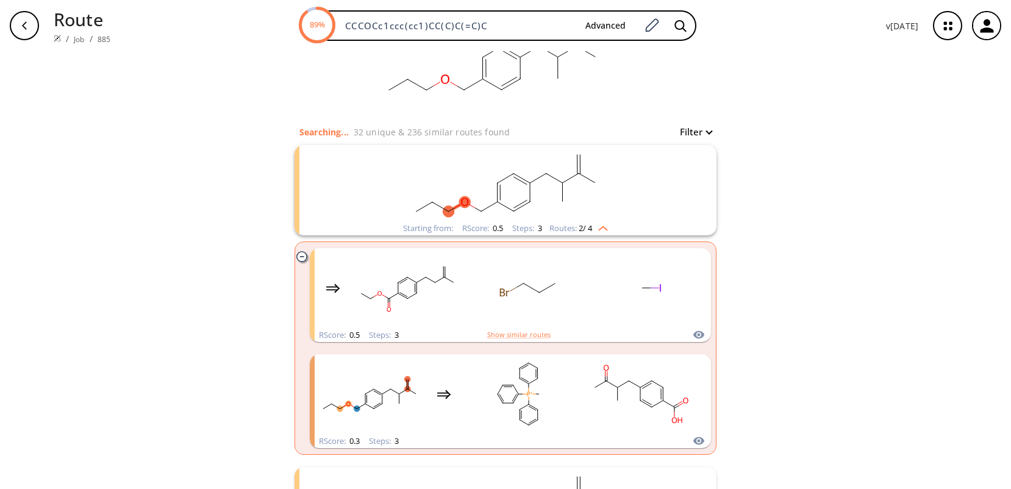
click at [356, 206] on rect "clusters" at bounding box center [505, 183] width 317 height 76
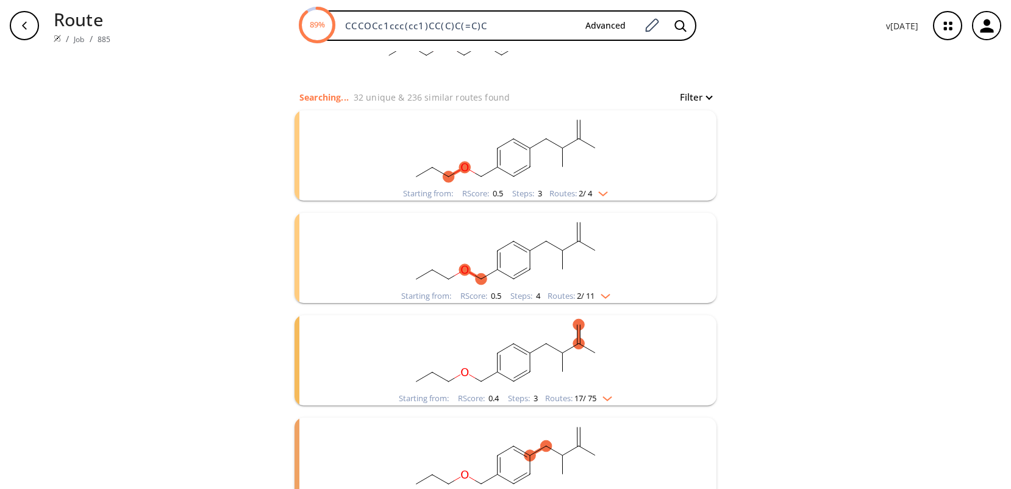
scroll to position [0, 0]
